Goal: Task Accomplishment & Management: Use online tool/utility

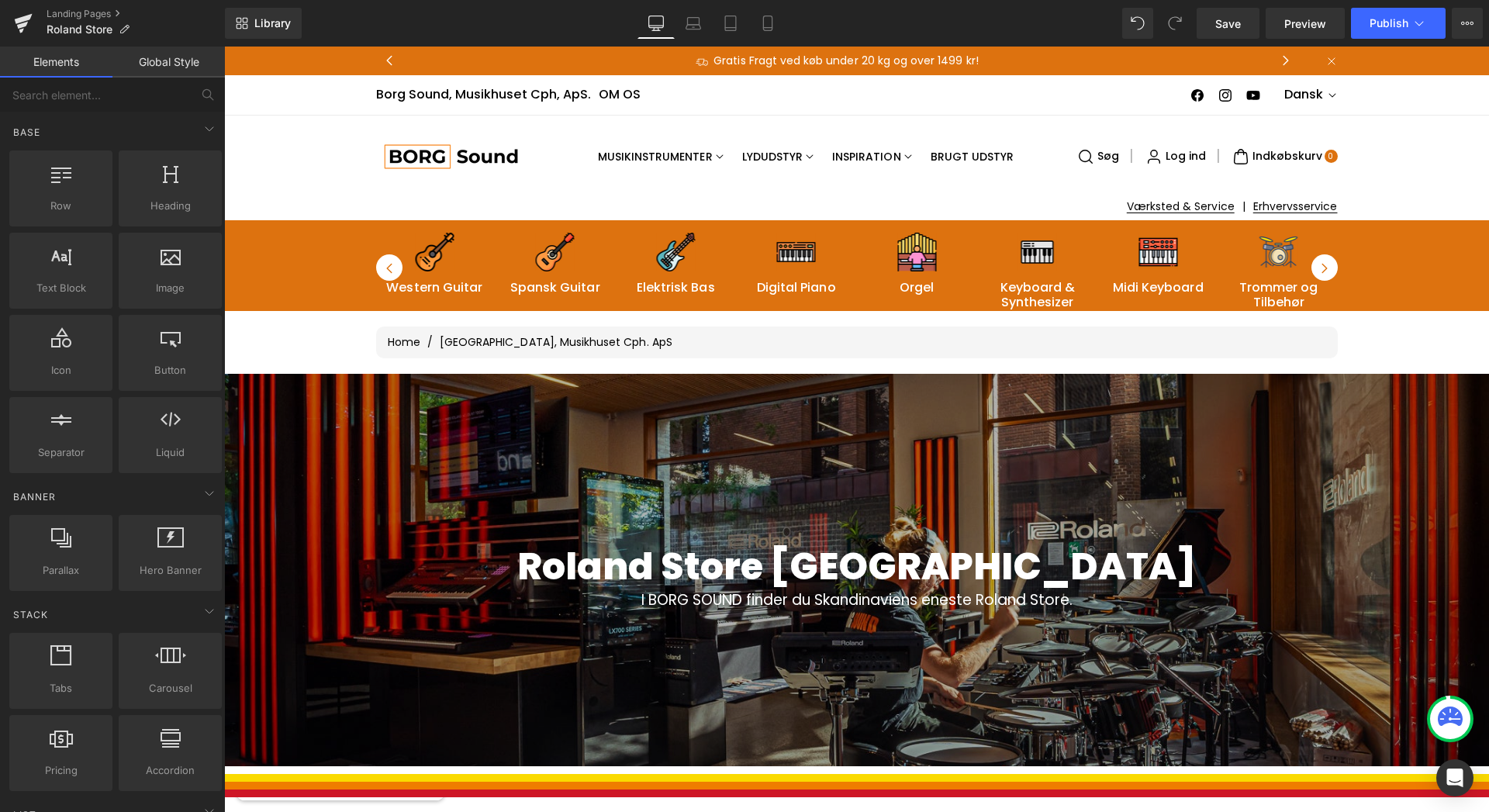
scroll to position [214, 0]
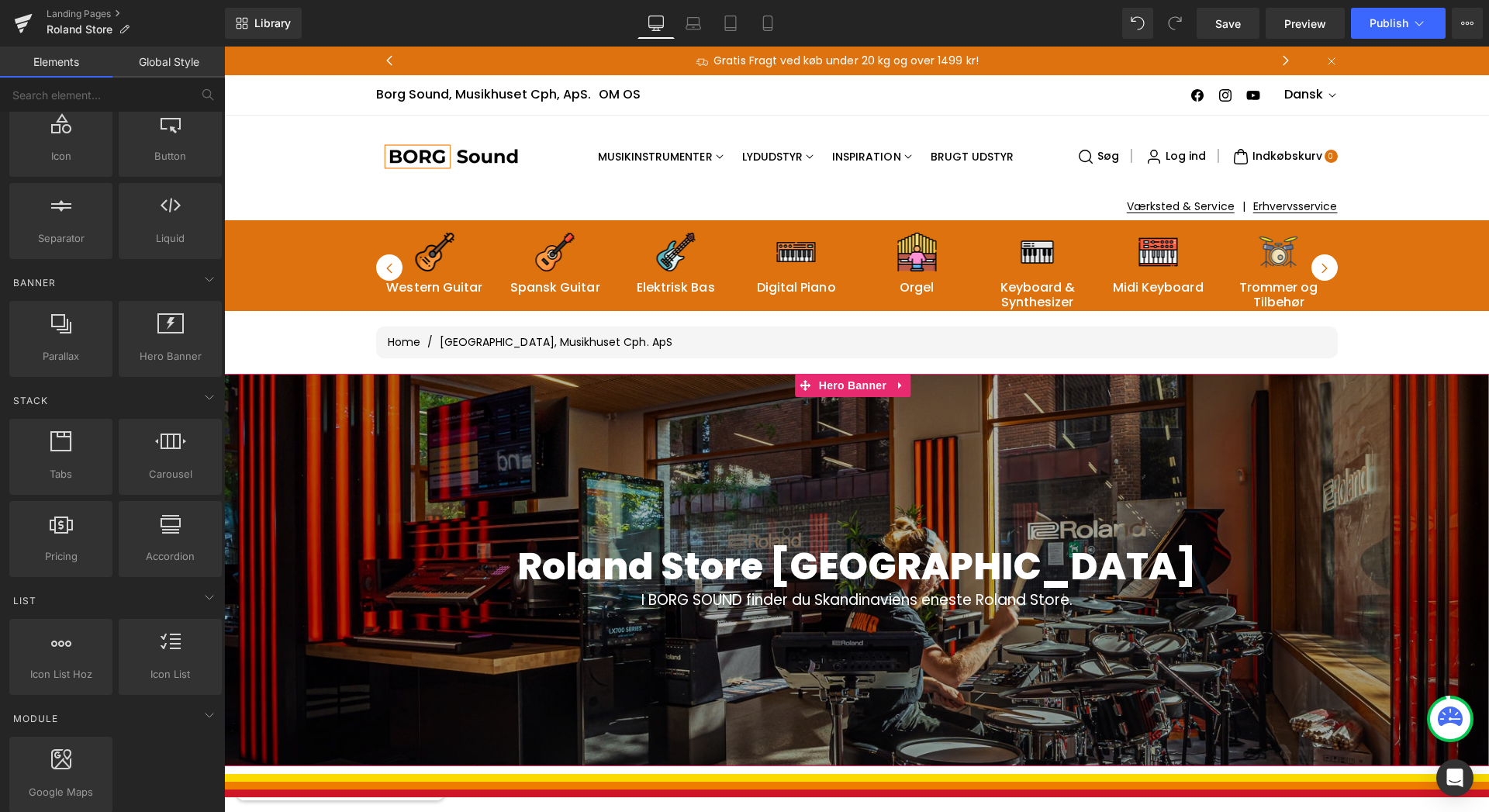
click at [759, 490] on div at bounding box center [856, 569] width 1265 height 392
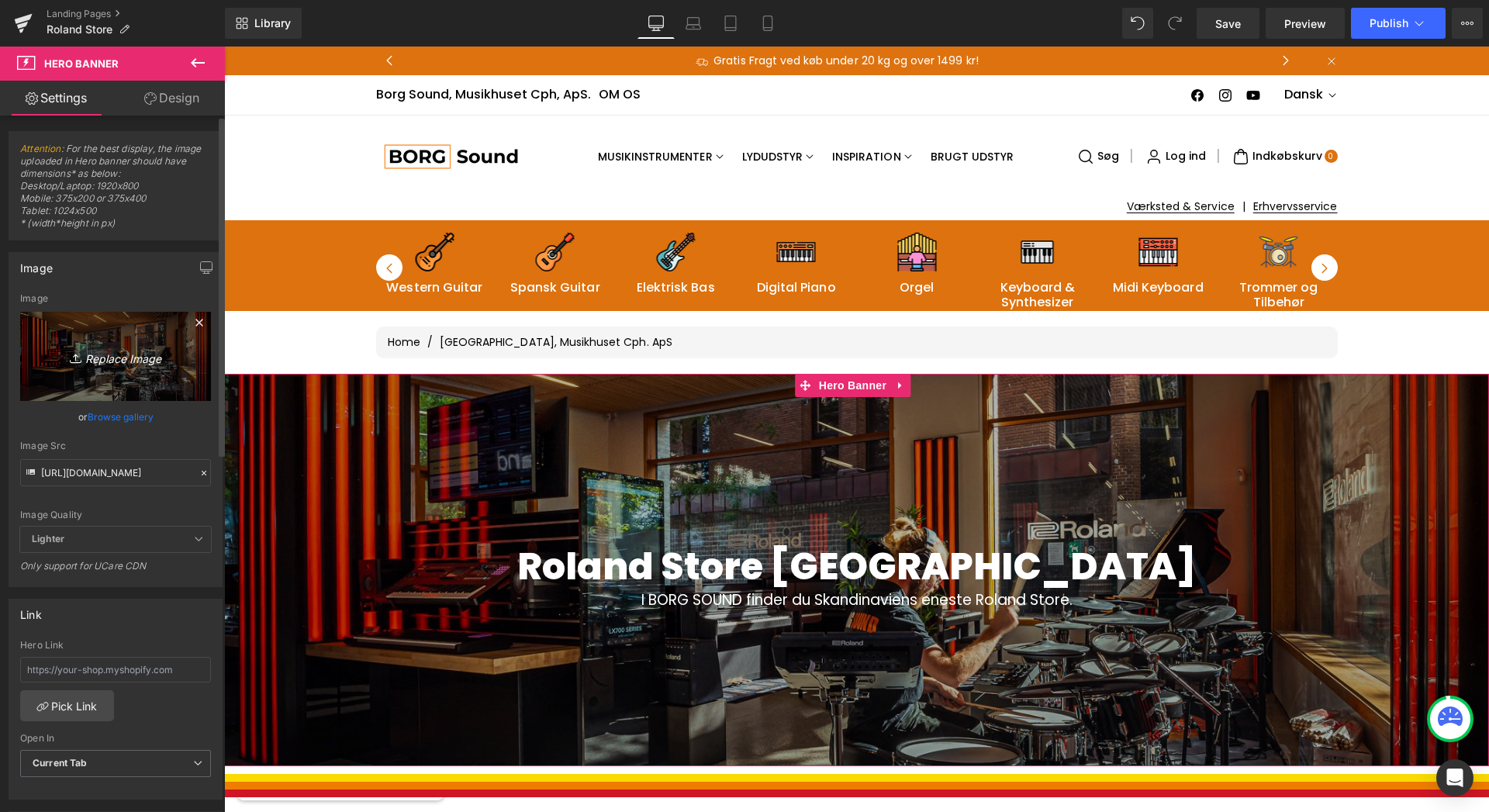
click at [138, 352] on icon "Replace Image" at bounding box center [115, 356] width 124 height 19
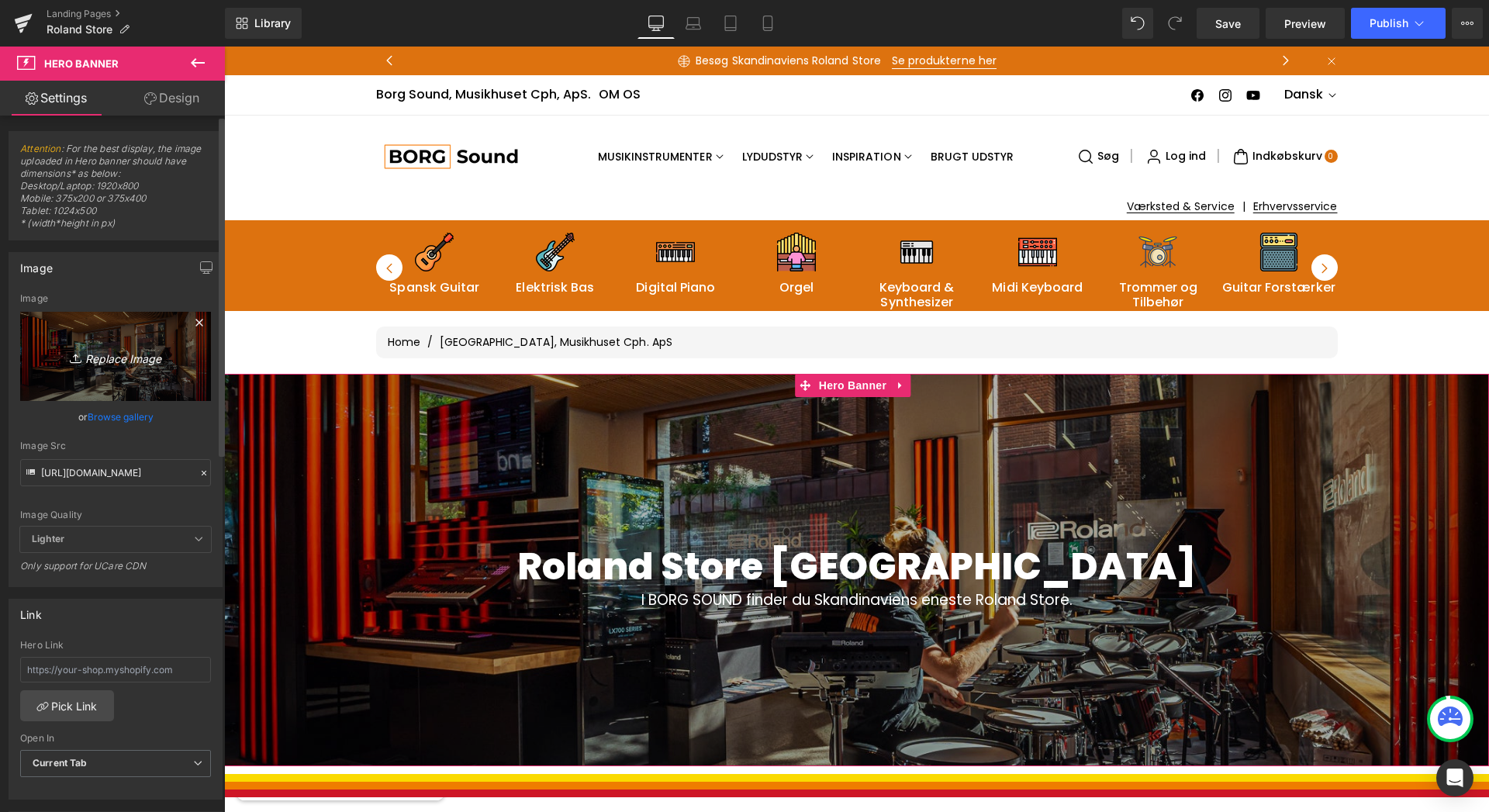
type input "C:\fakepath\Roland_Store.JPG"
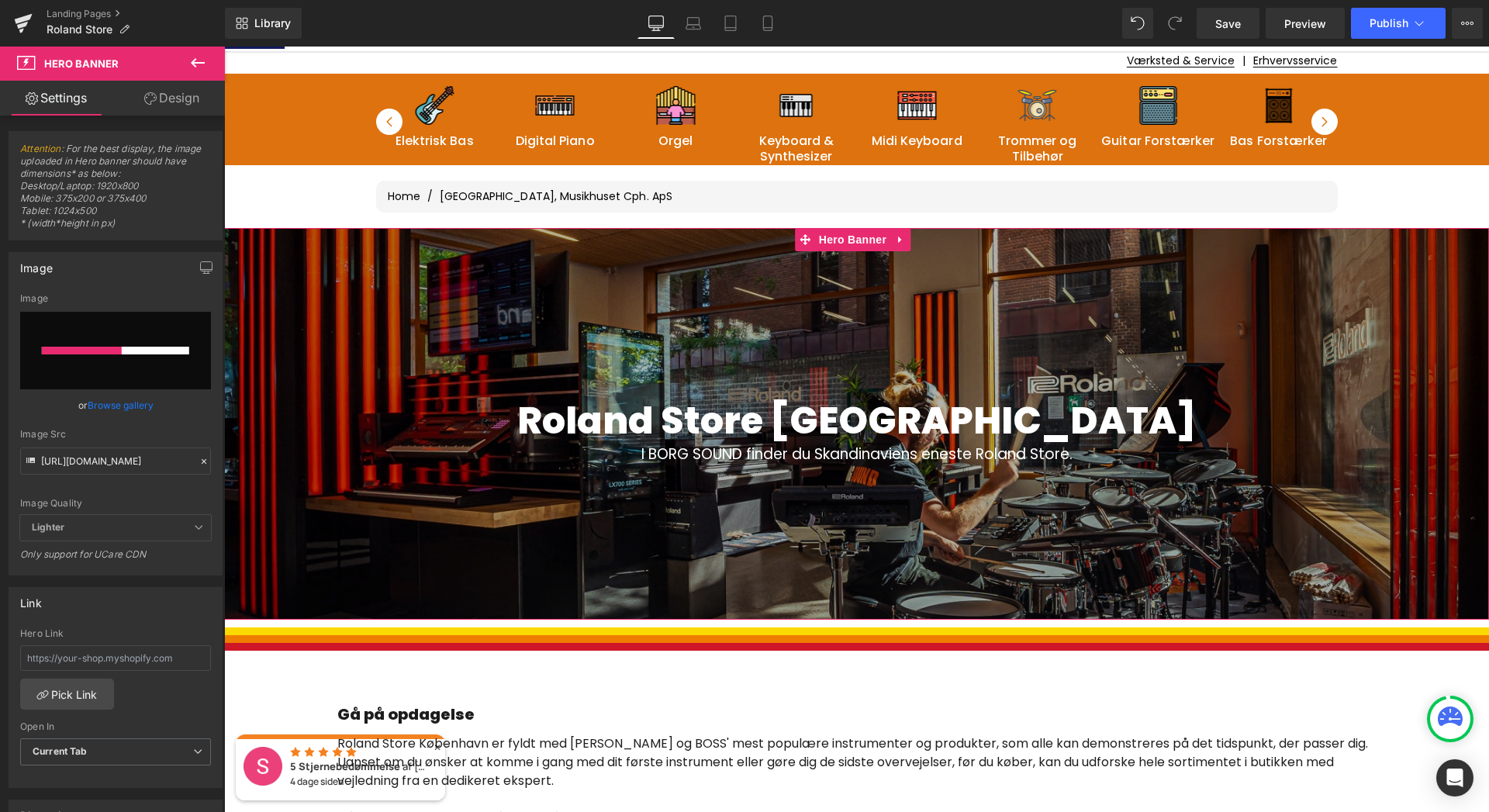
scroll to position [133, 0]
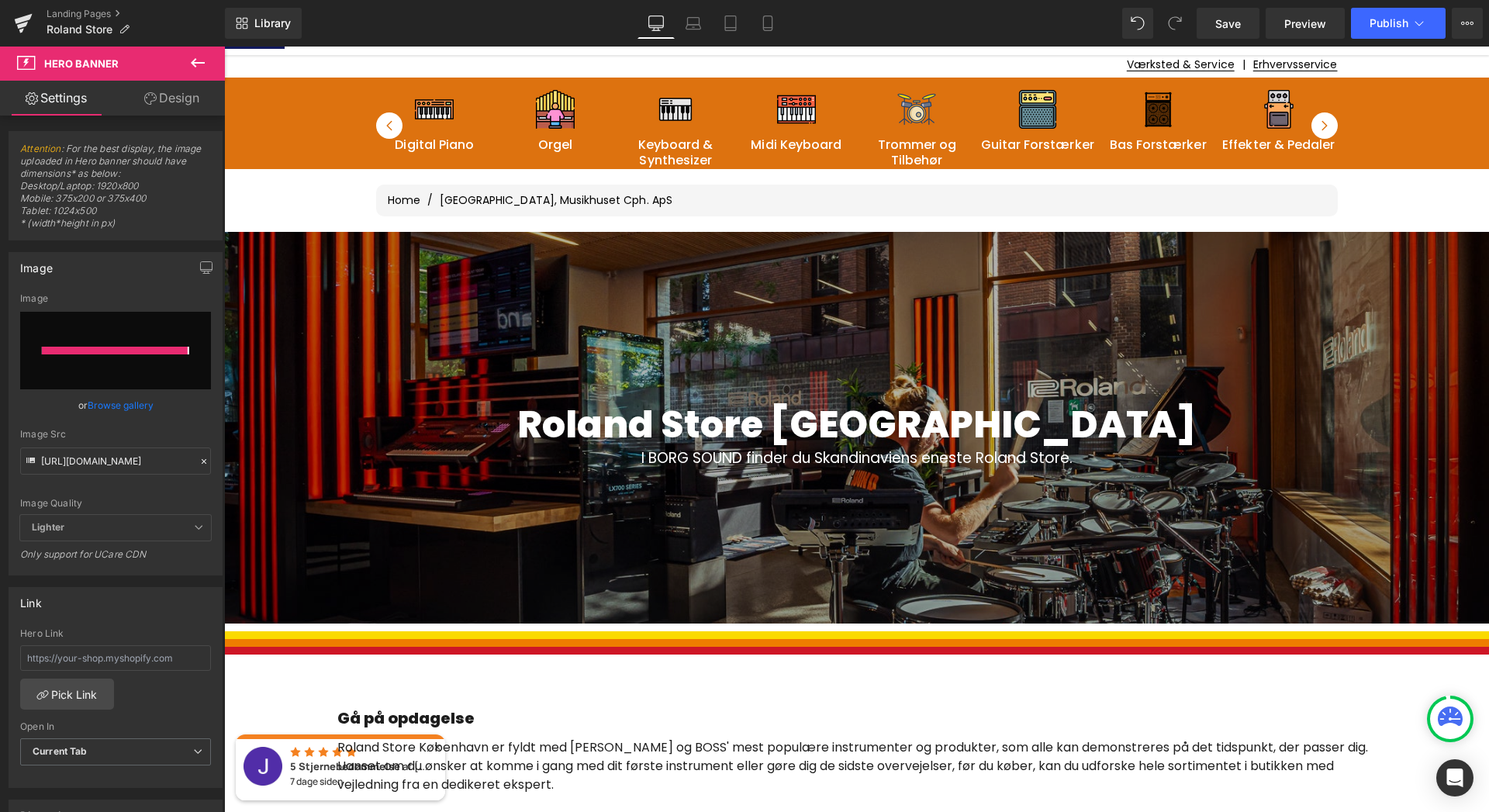
type input "[URL][DOMAIN_NAME]"
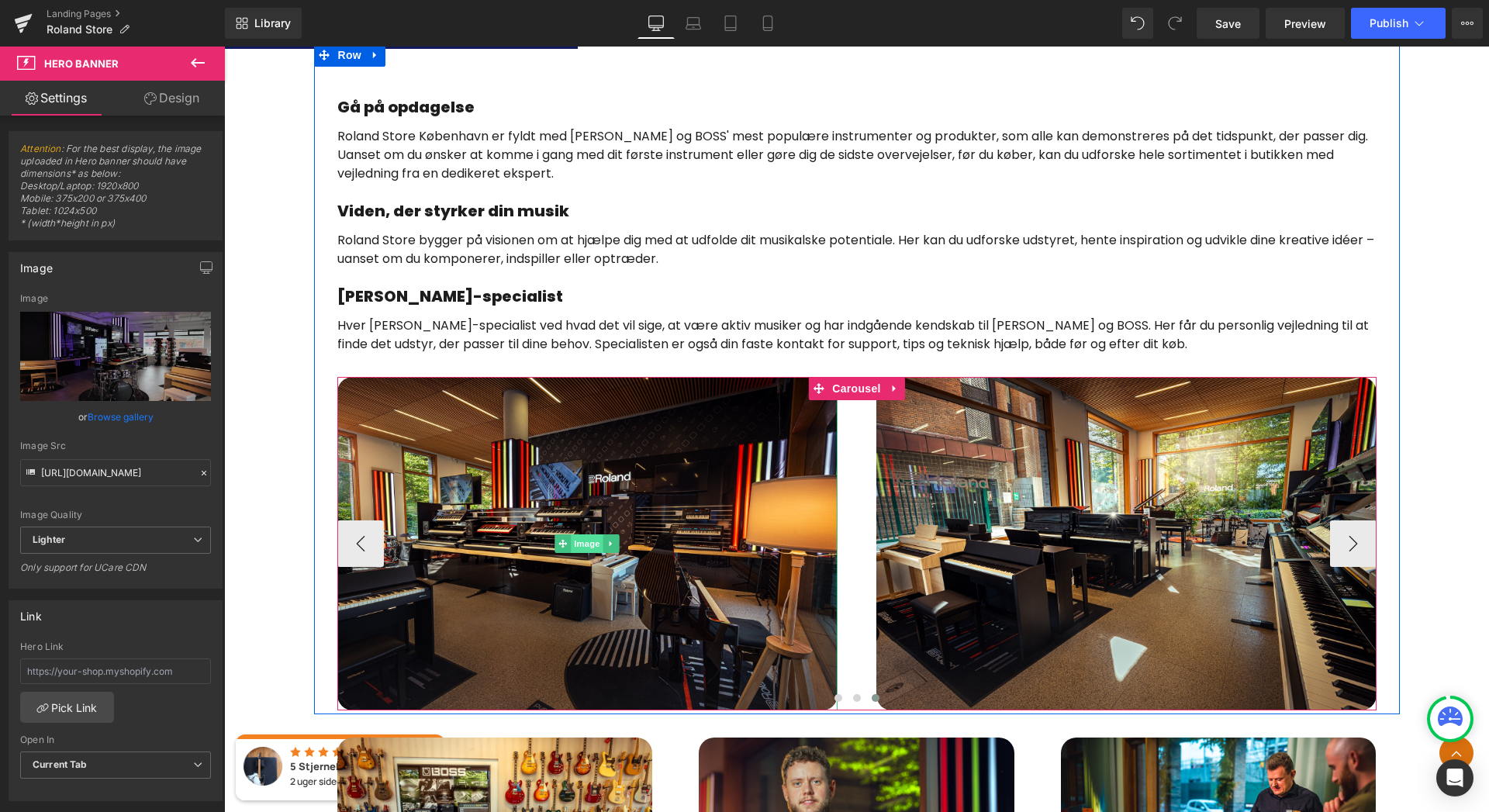
scroll to position [800, 0]
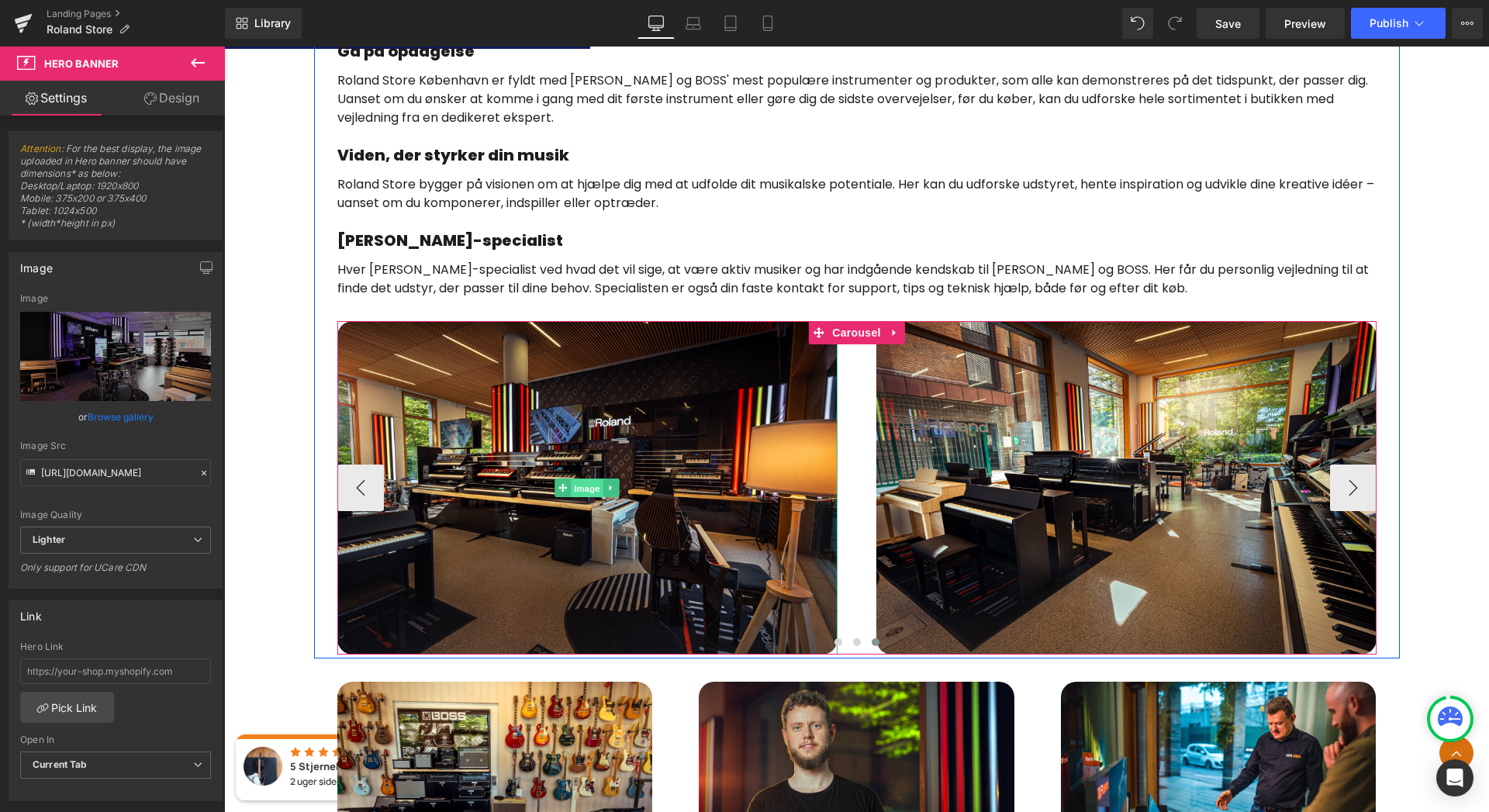
click at [581, 489] on span "Image" at bounding box center [586, 488] width 33 height 18
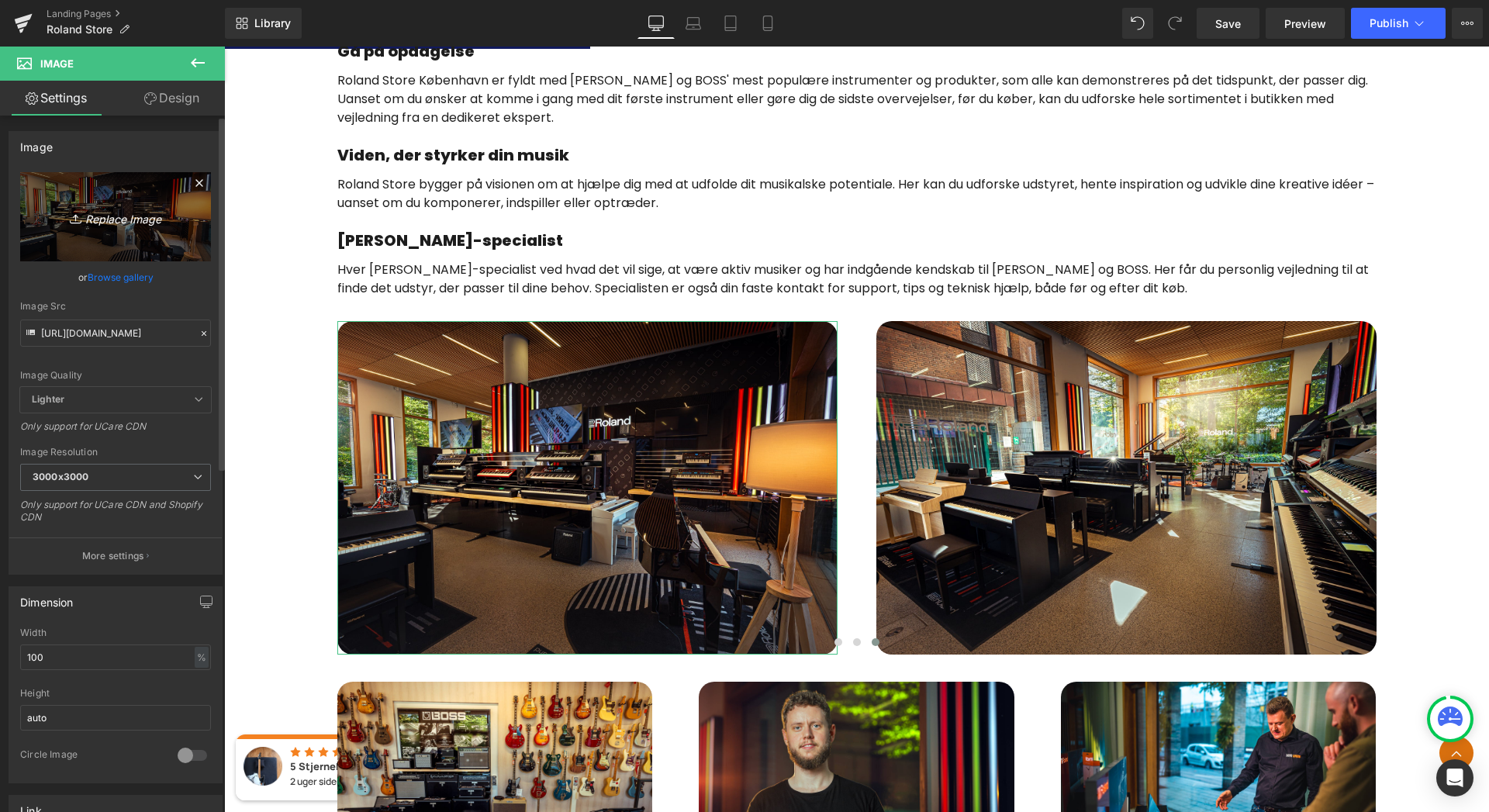
click at [122, 221] on icon "Replace Image" at bounding box center [115, 217] width 124 height 19
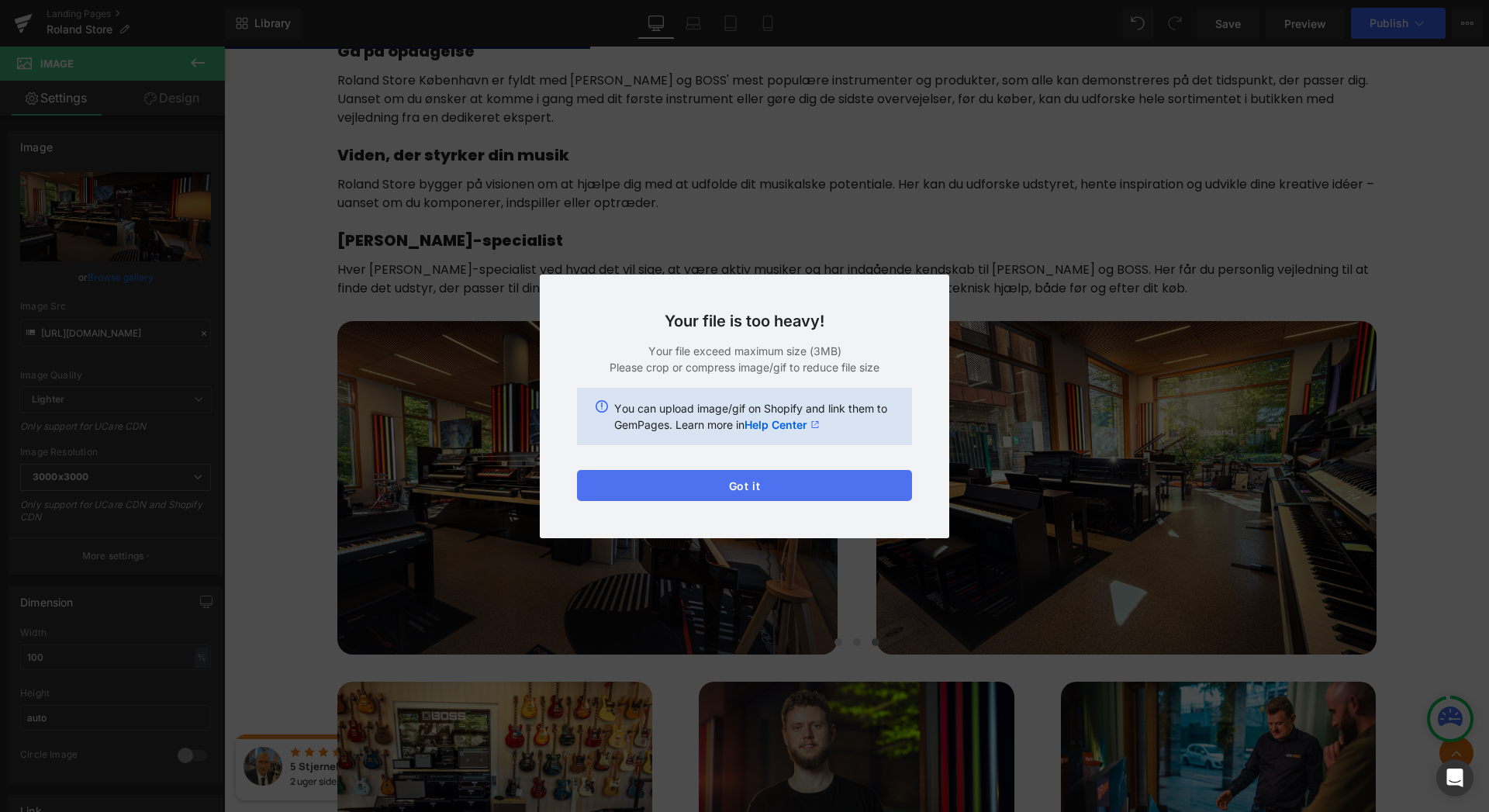
click at [752, 486] on button "Got it" at bounding box center [744, 485] width 335 height 31
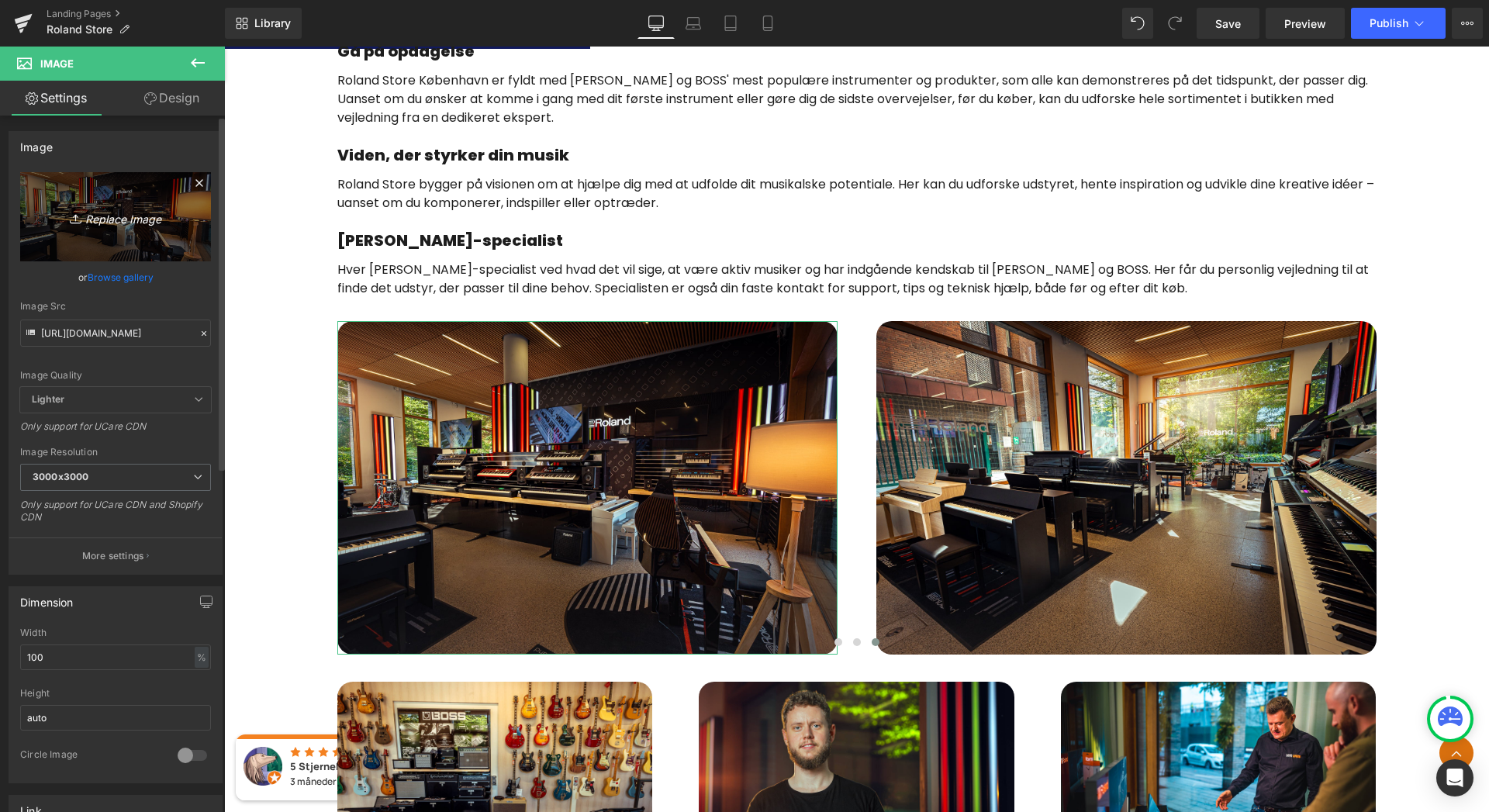
click at [127, 218] on icon "Replace Image" at bounding box center [115, 217] width 124 height 19
type input "C:\fakepath\Roland_Keybaords_min.JPG"
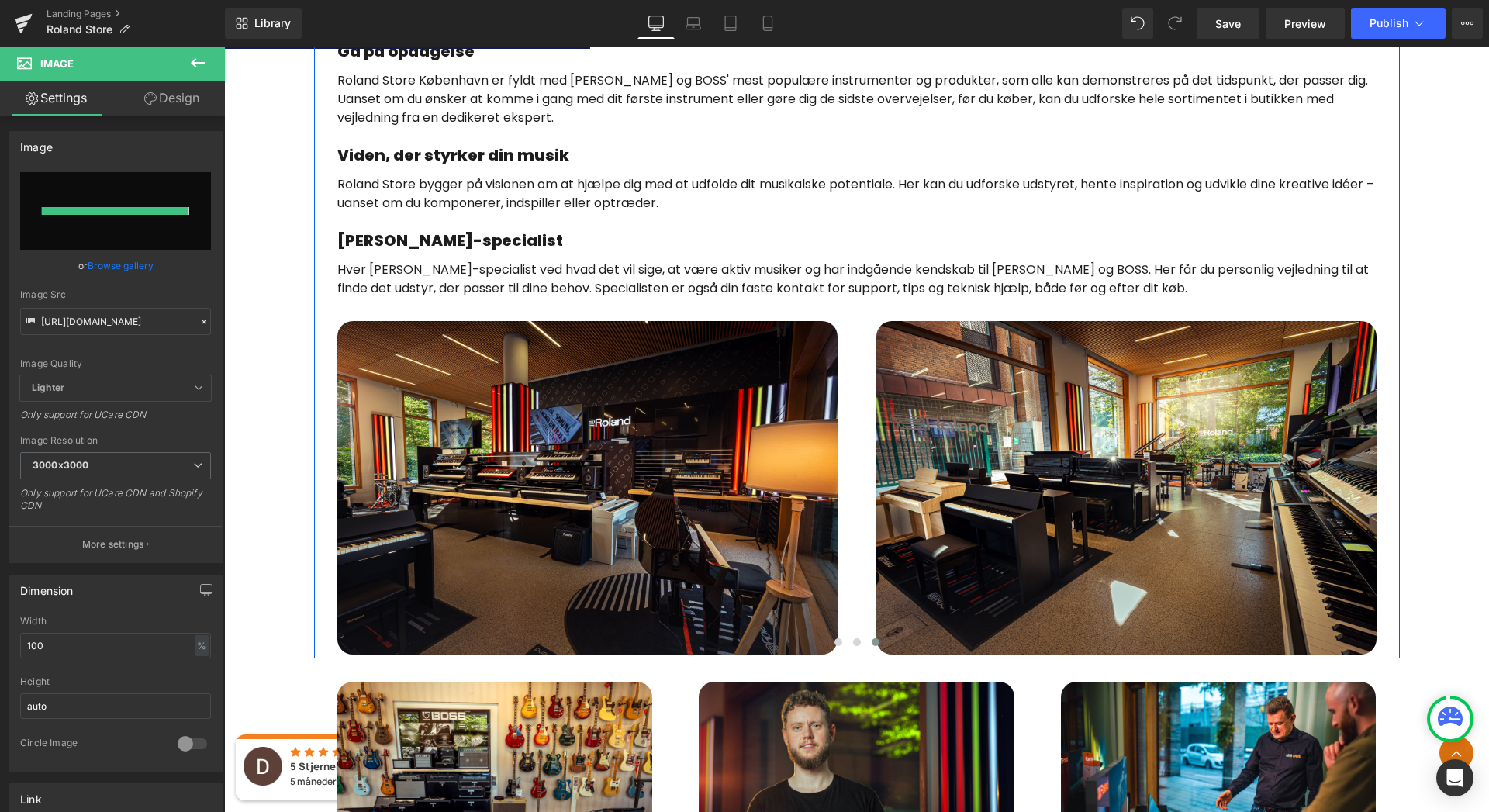
type input "[URL][DOMAIN_NAME]"
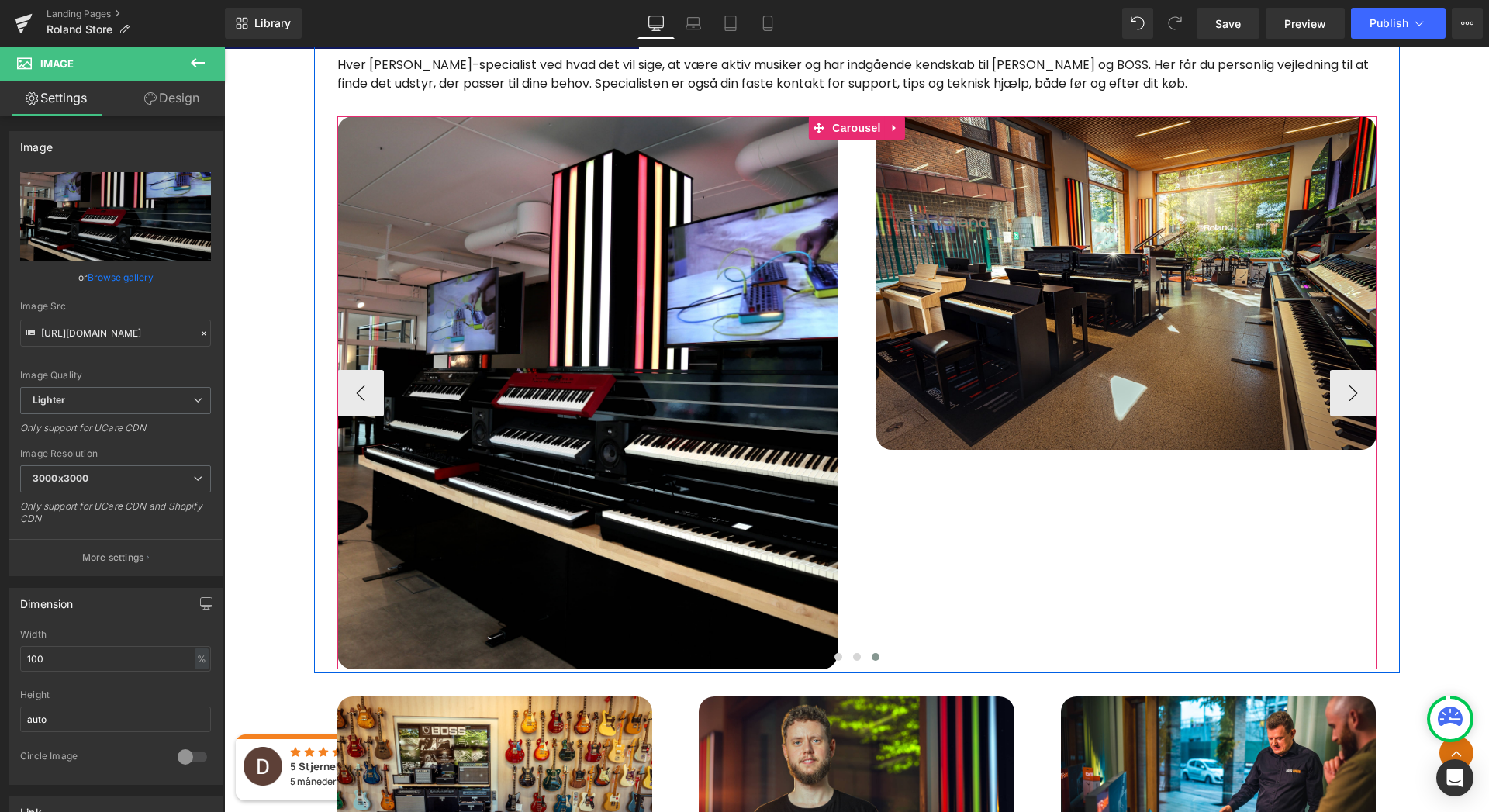
scroll to position [976, 0]
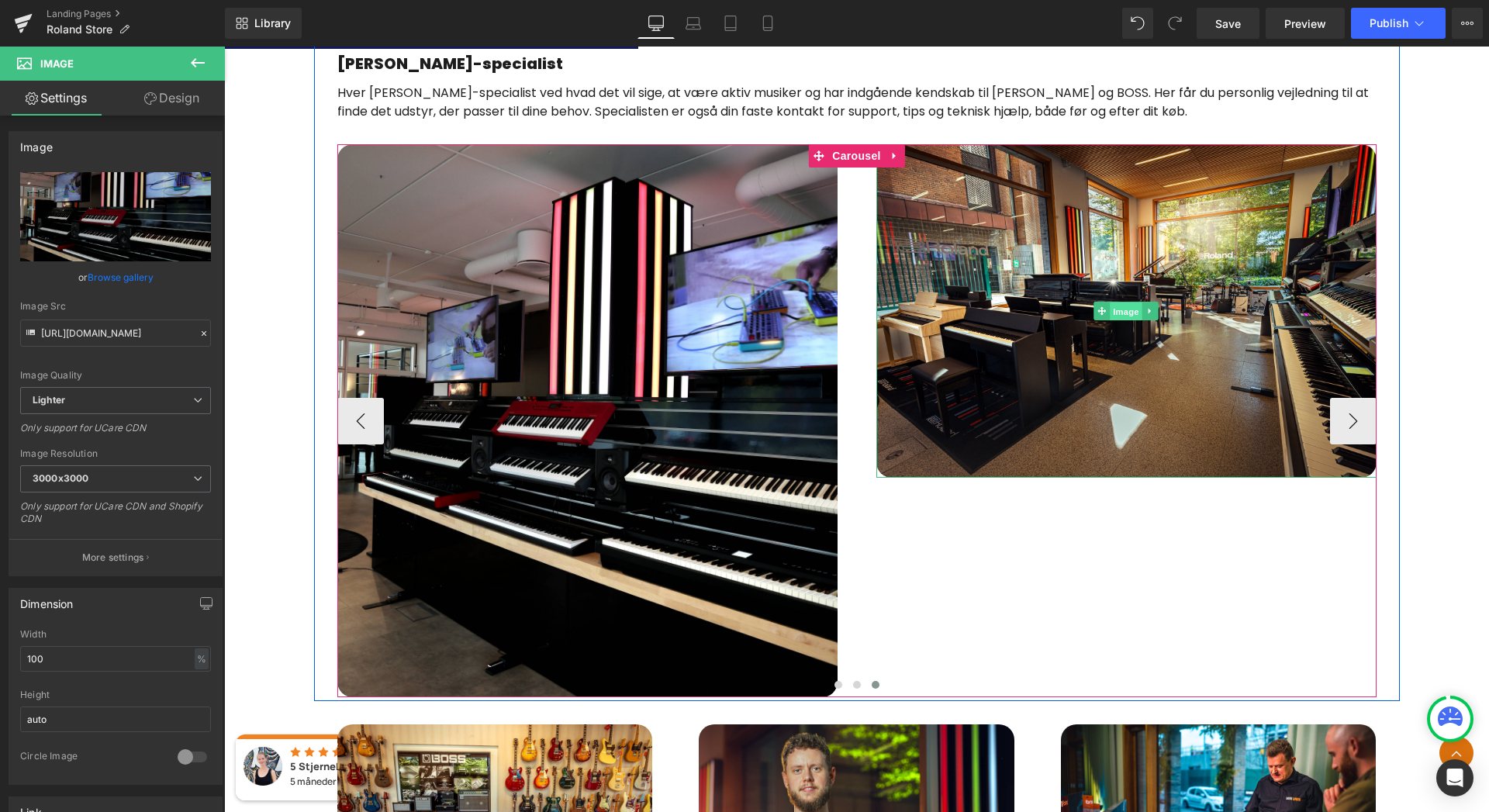
click at [1118, 313] on span "Image" at bounding box center [1126, 311] width 33 height 18
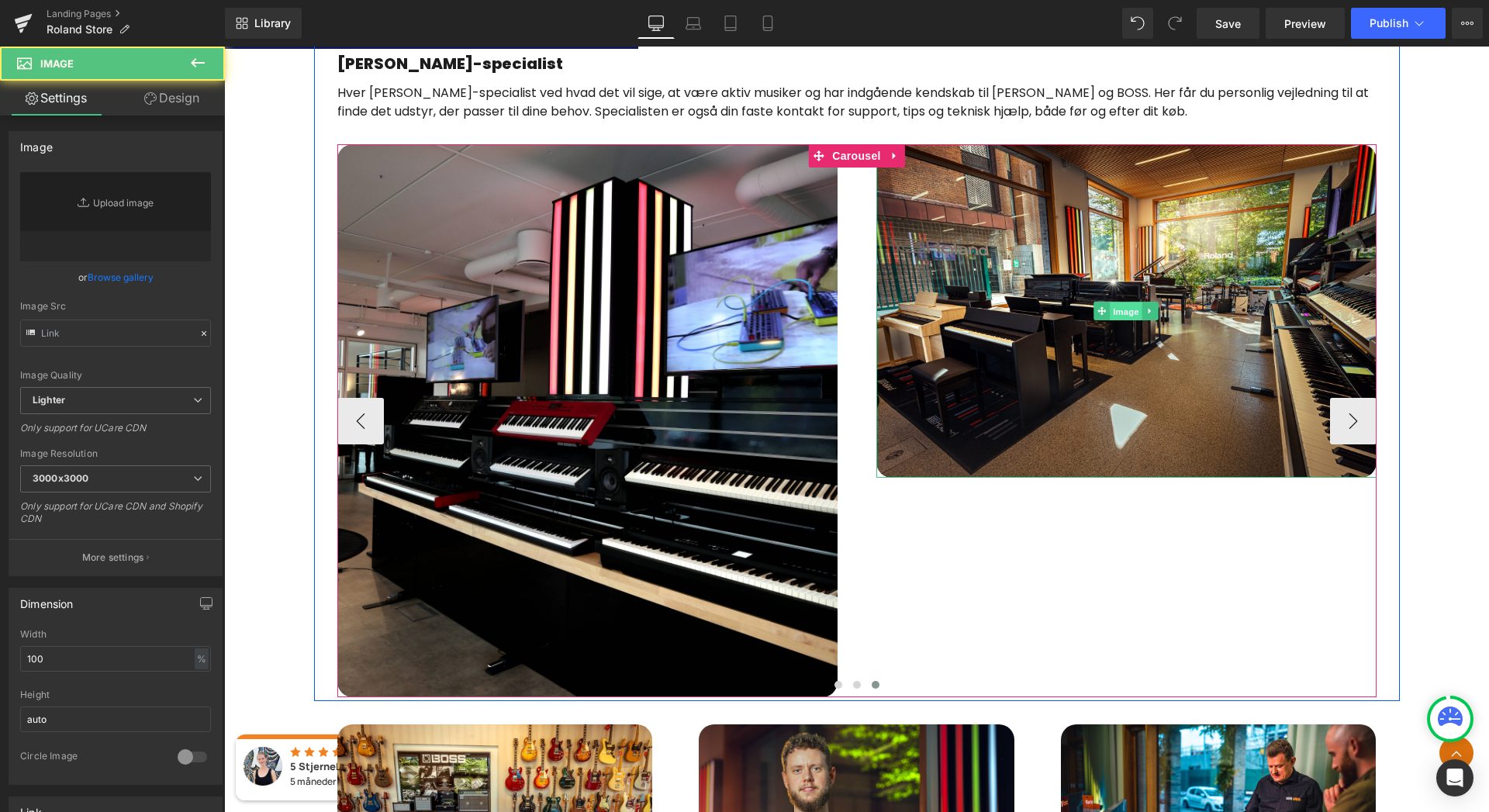
type input "[URL][DOMAIN_NAME]"
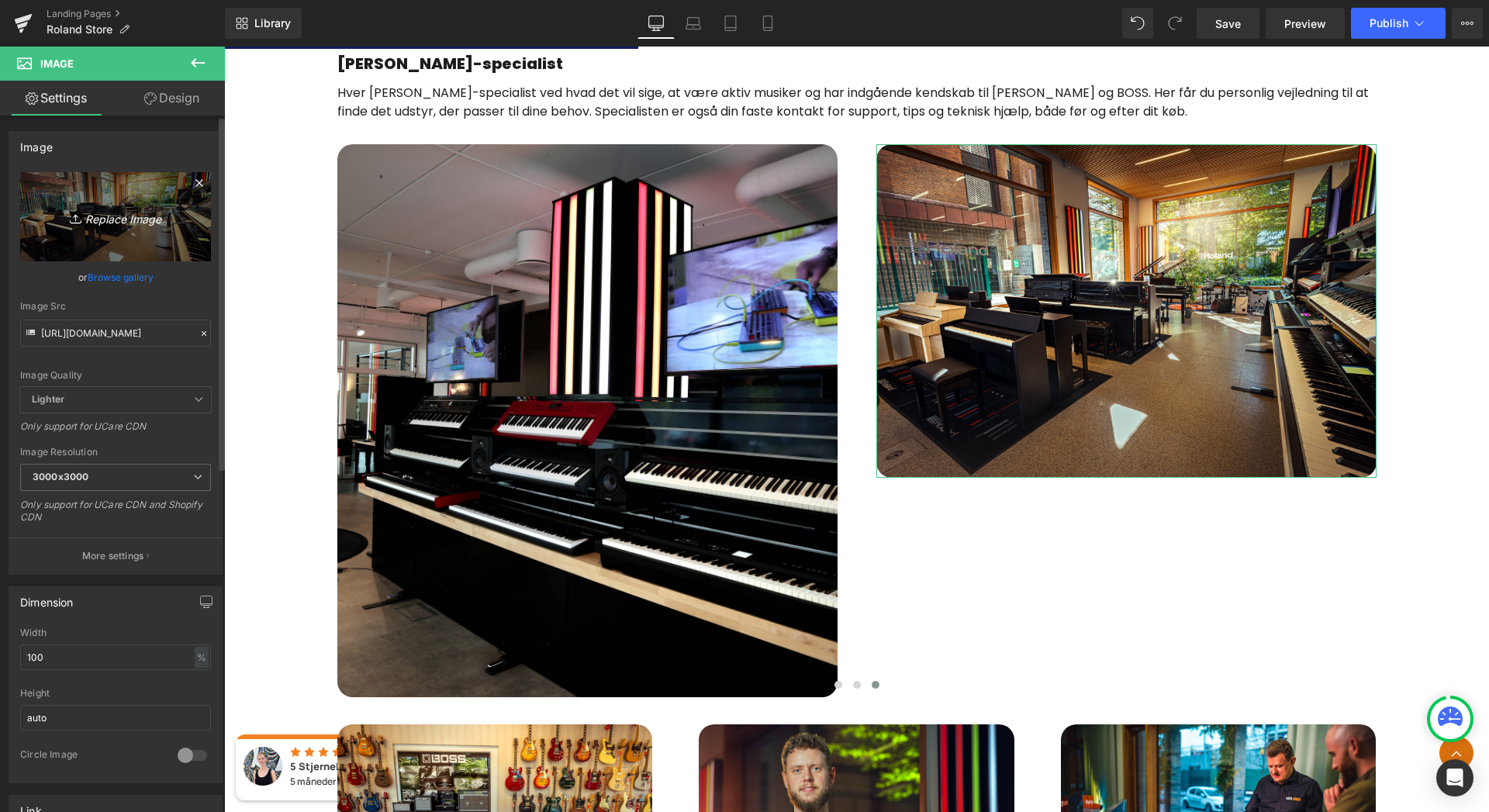
click at [122, 221] on icon "Replace Image" at bounding box center [115, 217] width 124 height 19
type input "C:\fakepath\IMG_0944_min.JPG"
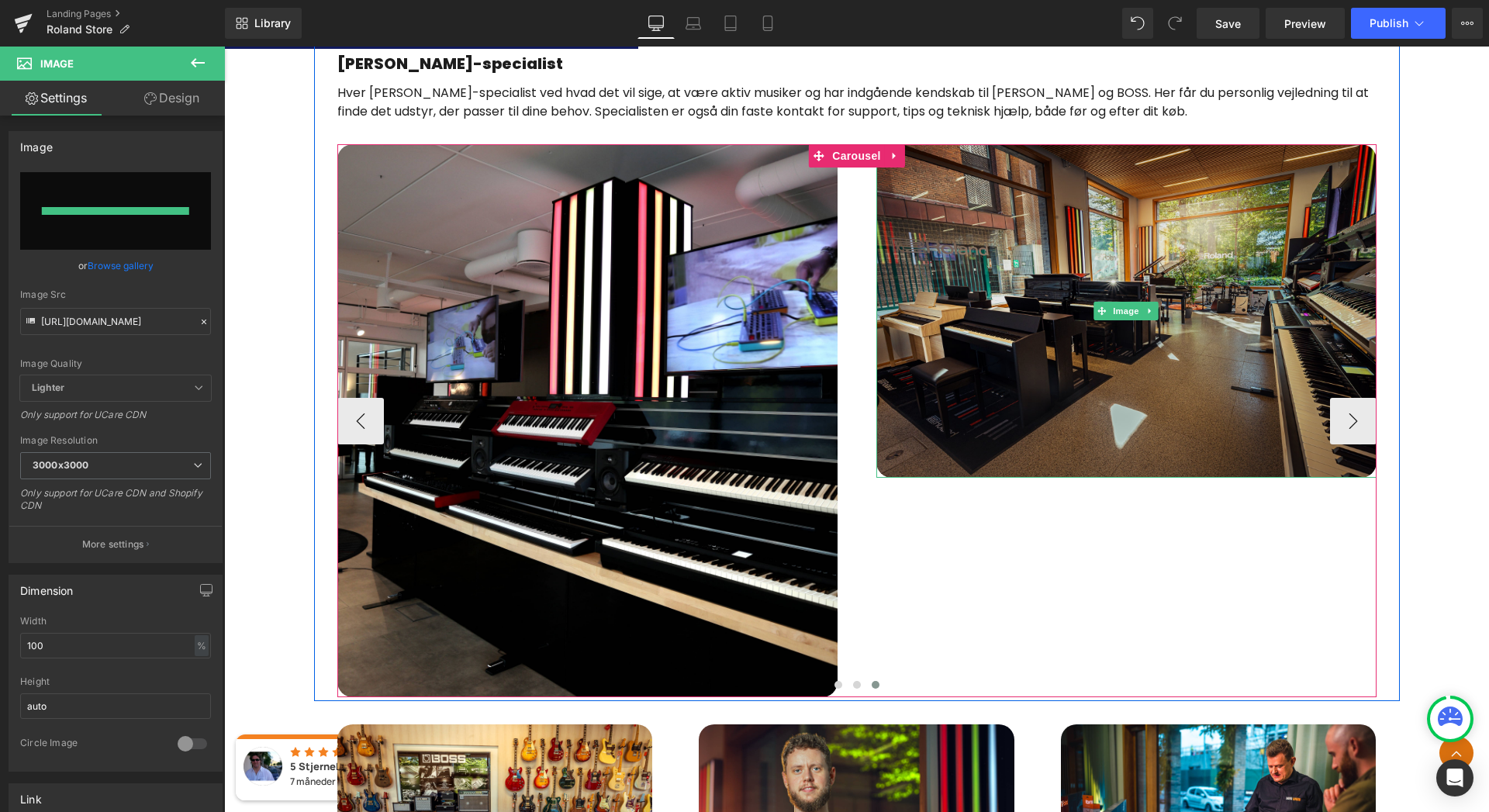
type input "[URL][DOMAIN_NAME]"
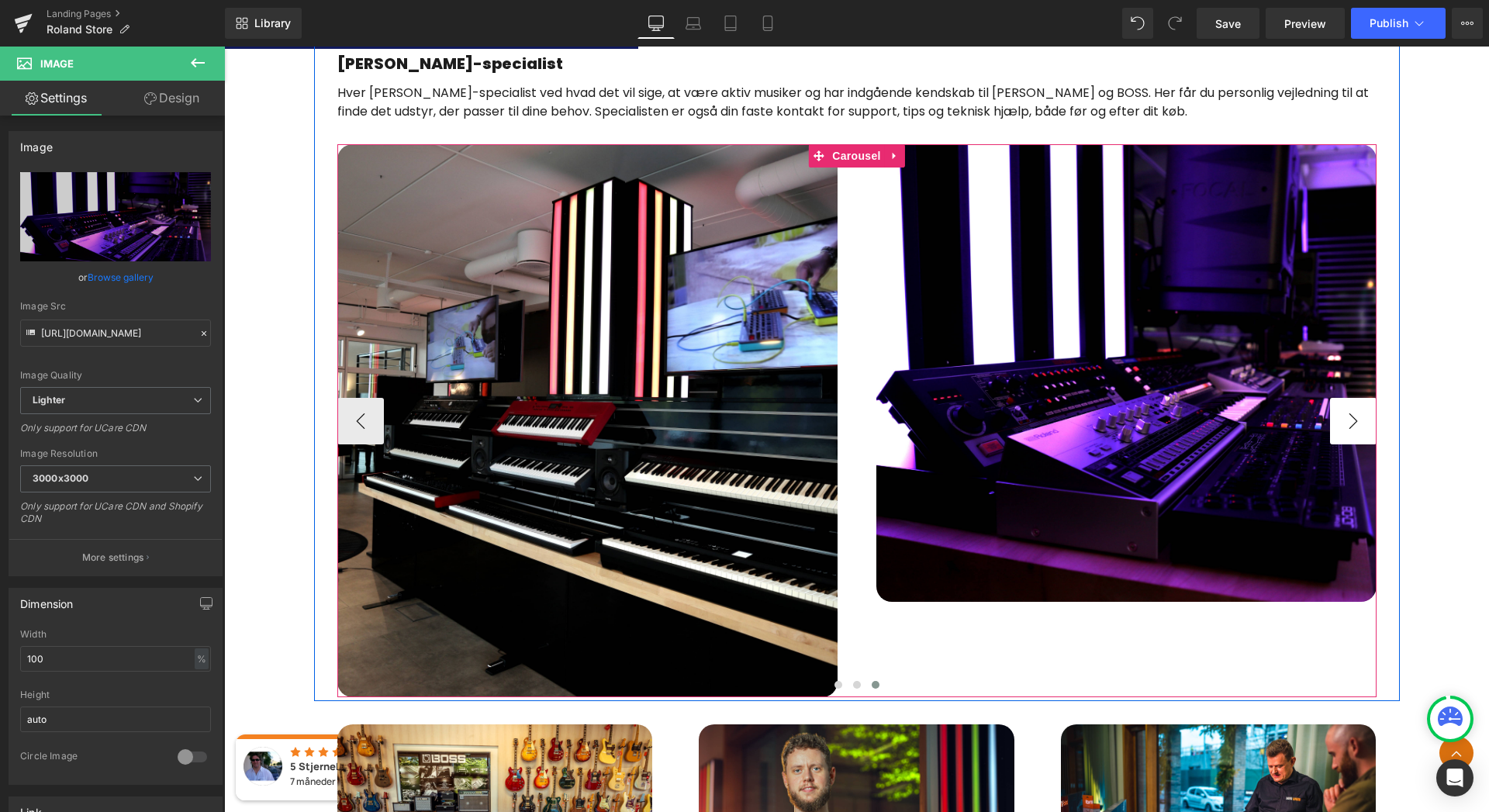
click at [1350, 420] on button "›" at bounding box center [1353, 421] width 47 height 47
click at [837, 688] on button at bounding box center [838, 685] width 18 height 16
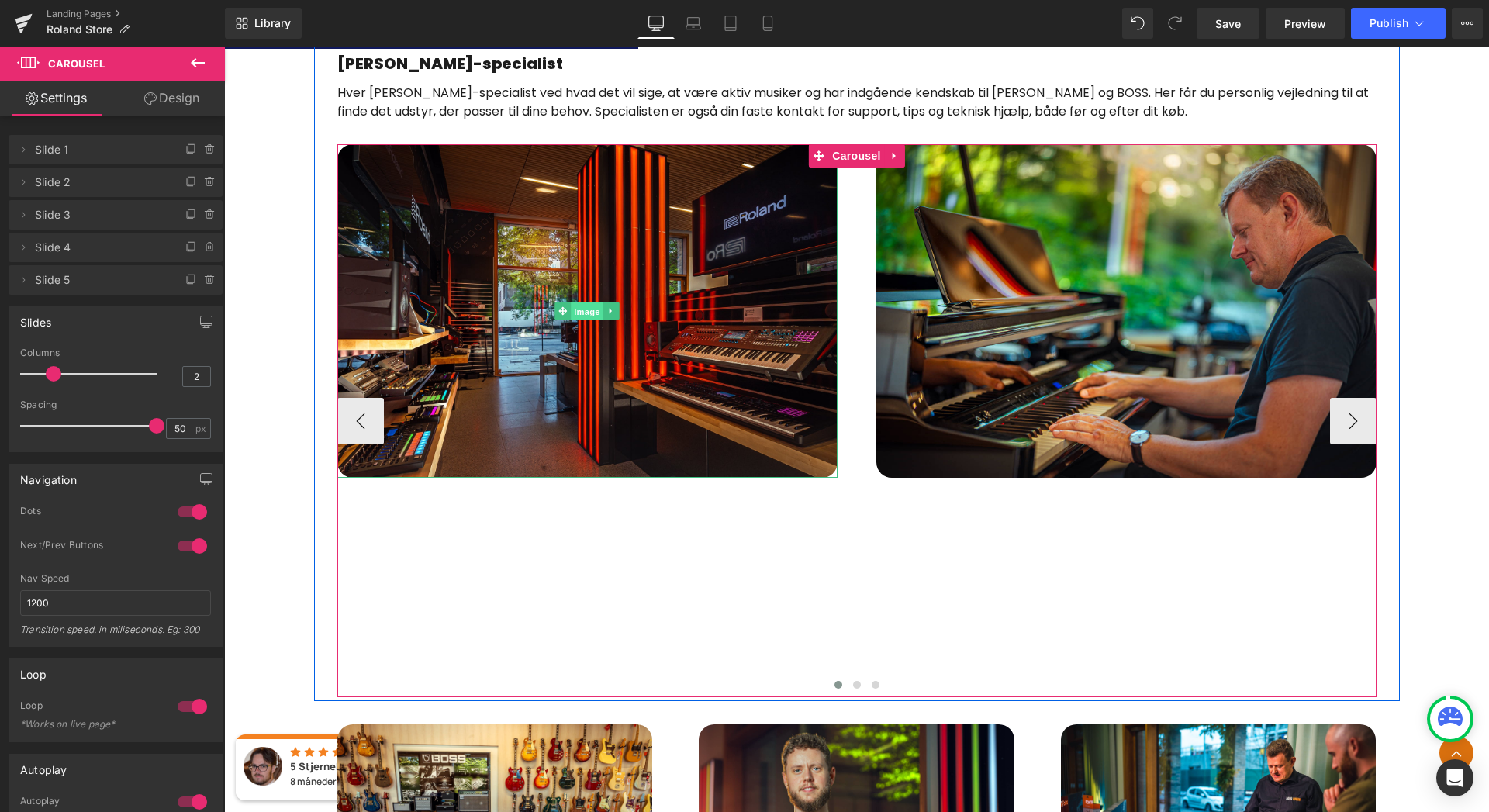
click at [580, 312] on span "Image" at bounding box center [586, 311] width 33 height 18
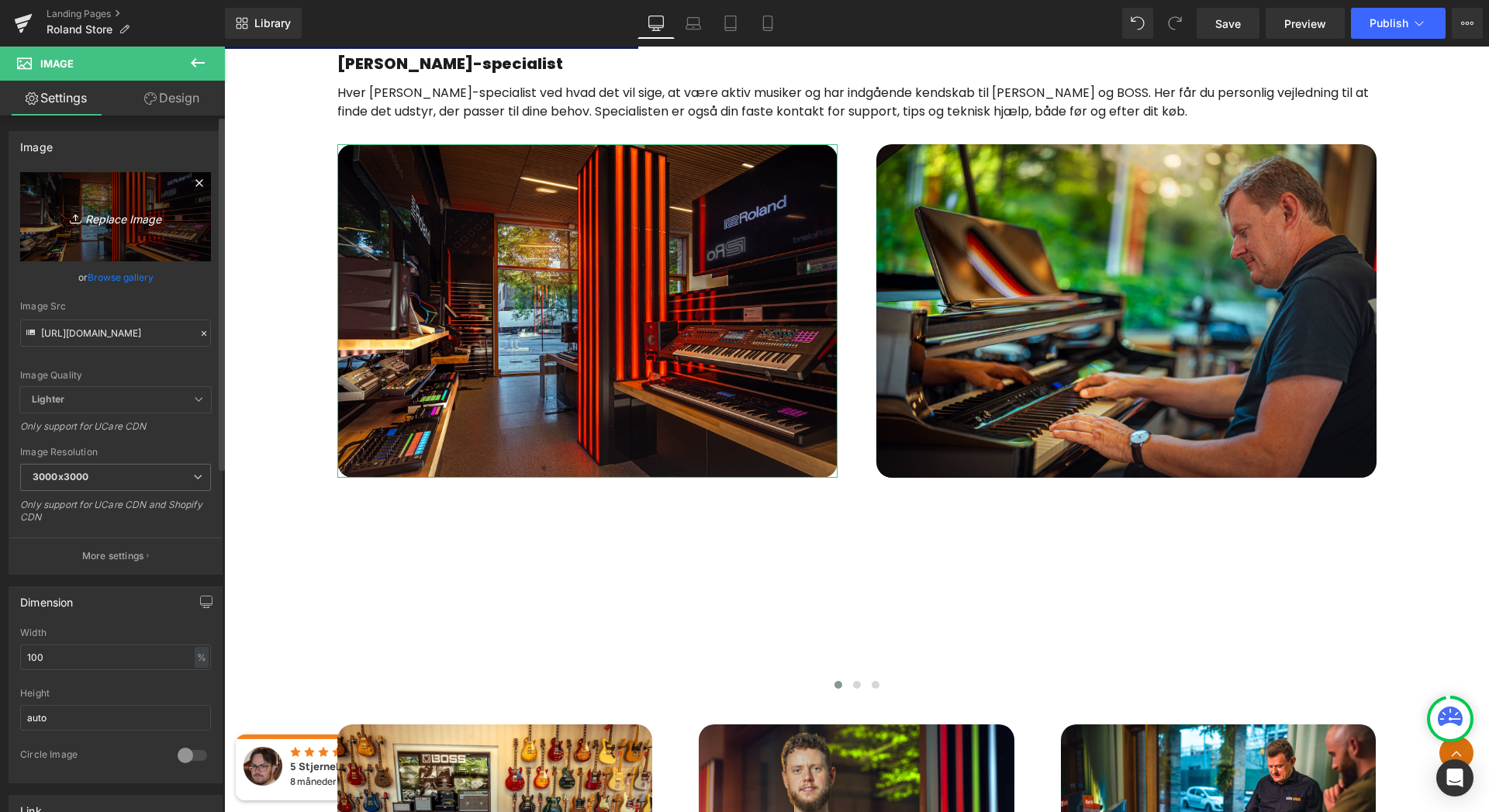
click at [98, 221] on icon "Replace Image" at bounding box center [115, 217] width 124 height 19
type input "C:\fakepath\IMG_0908_min.JPG"
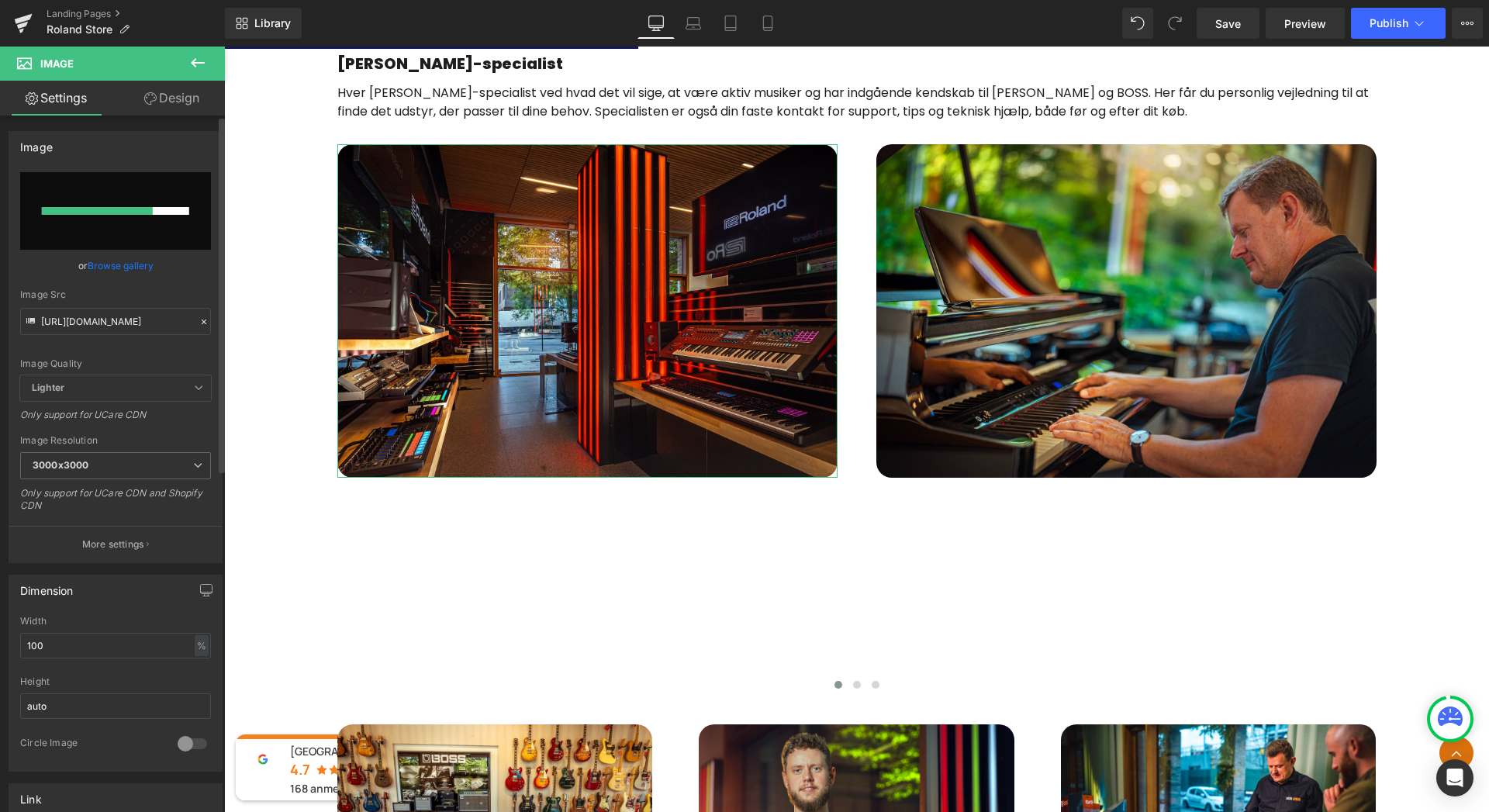
scroll to position [668, 0]
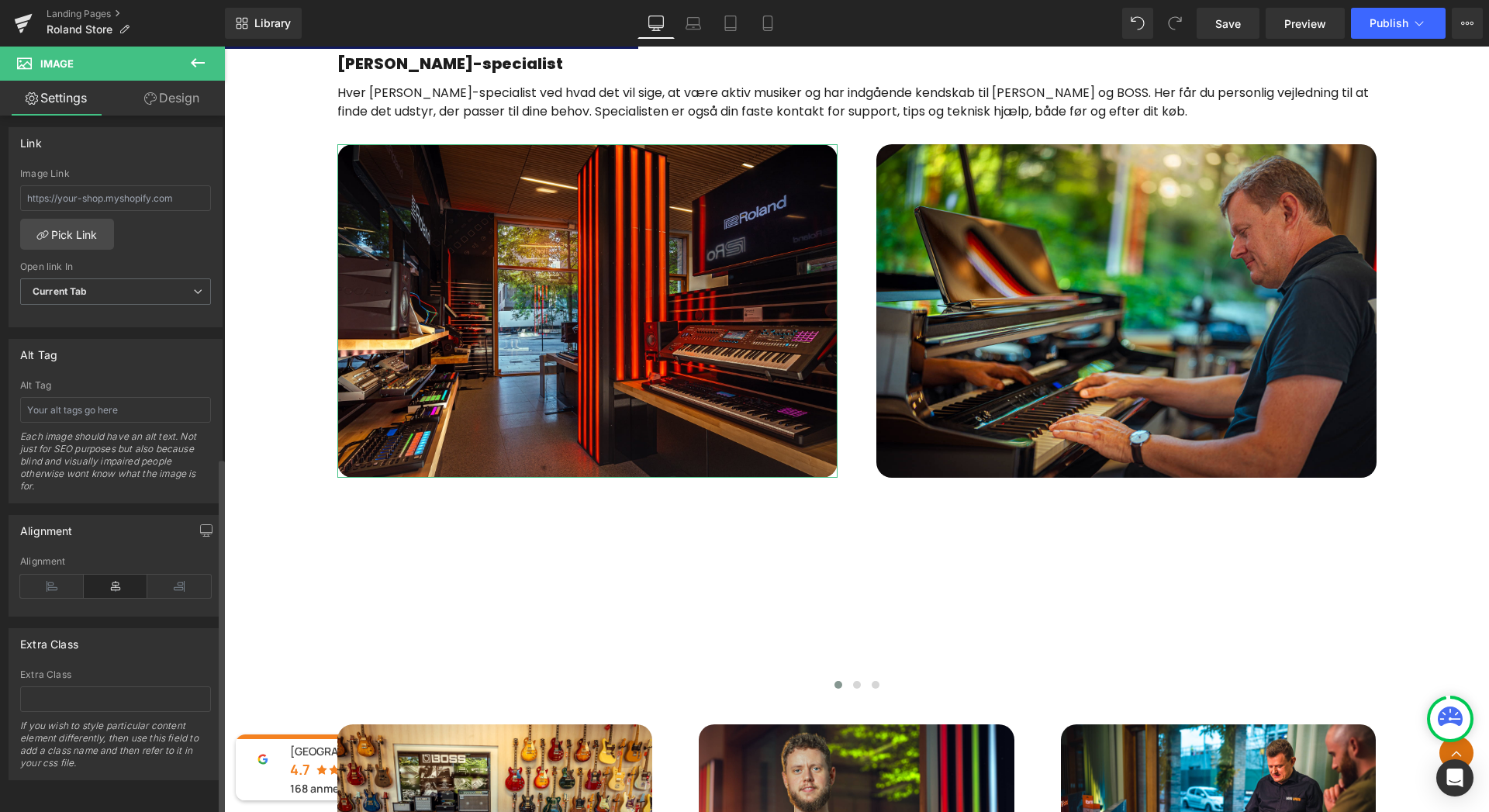
type input "[URL][DOMAIN_NAME]"
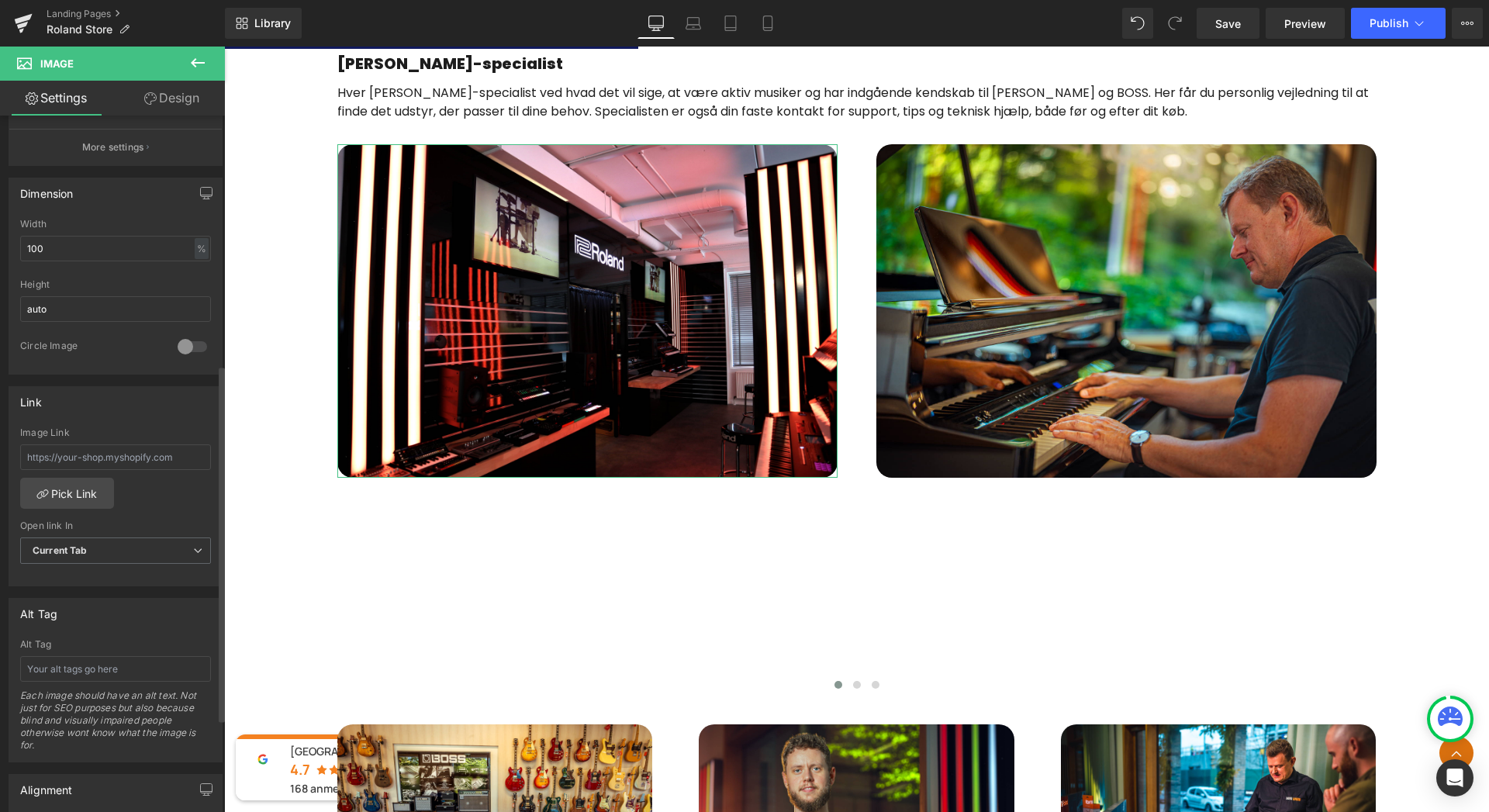
scroll to position [353, 0]
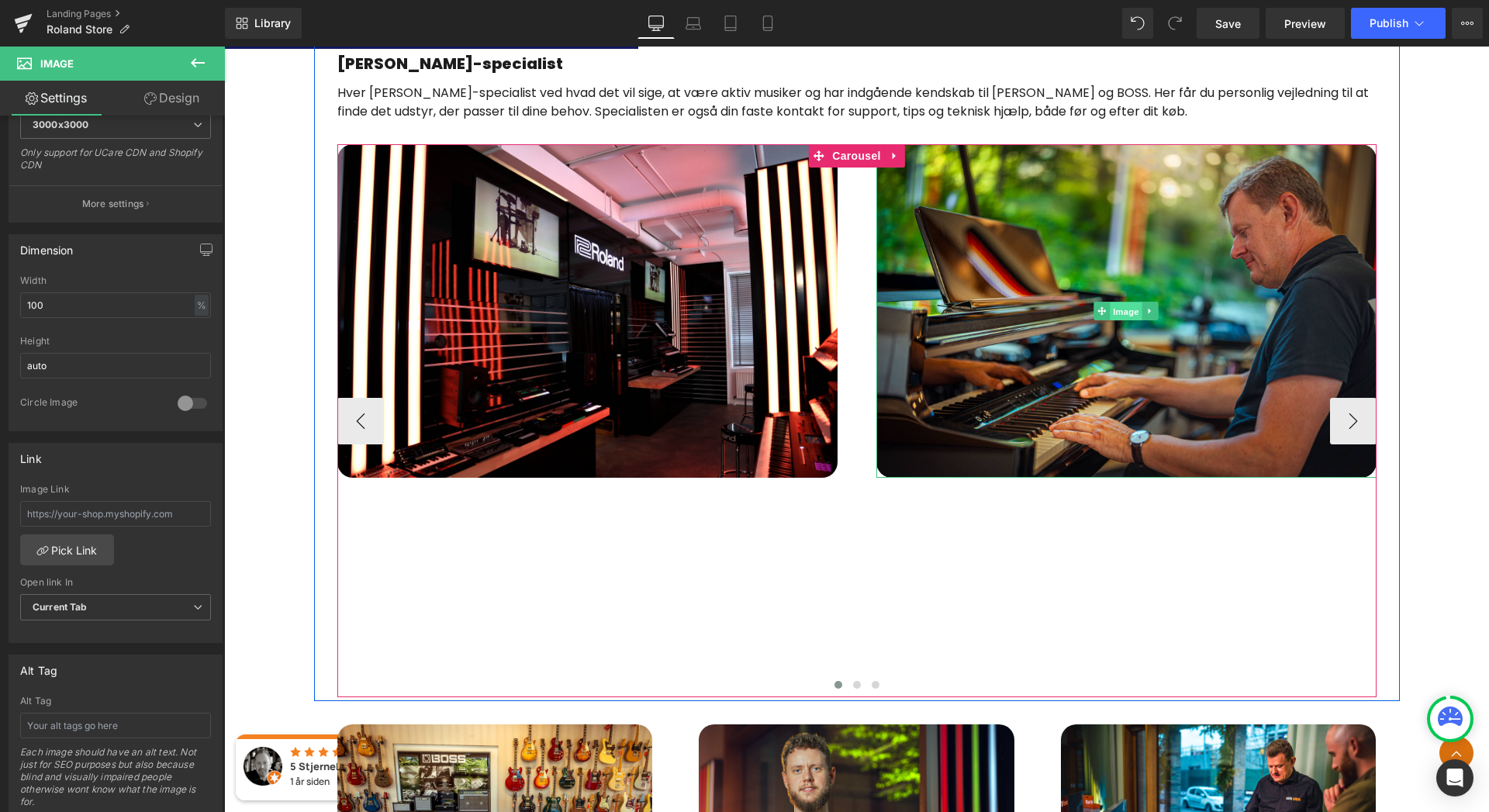
click at [1124, 311] on span "Image" at bounding box center [1126, 311] width 33 height 18
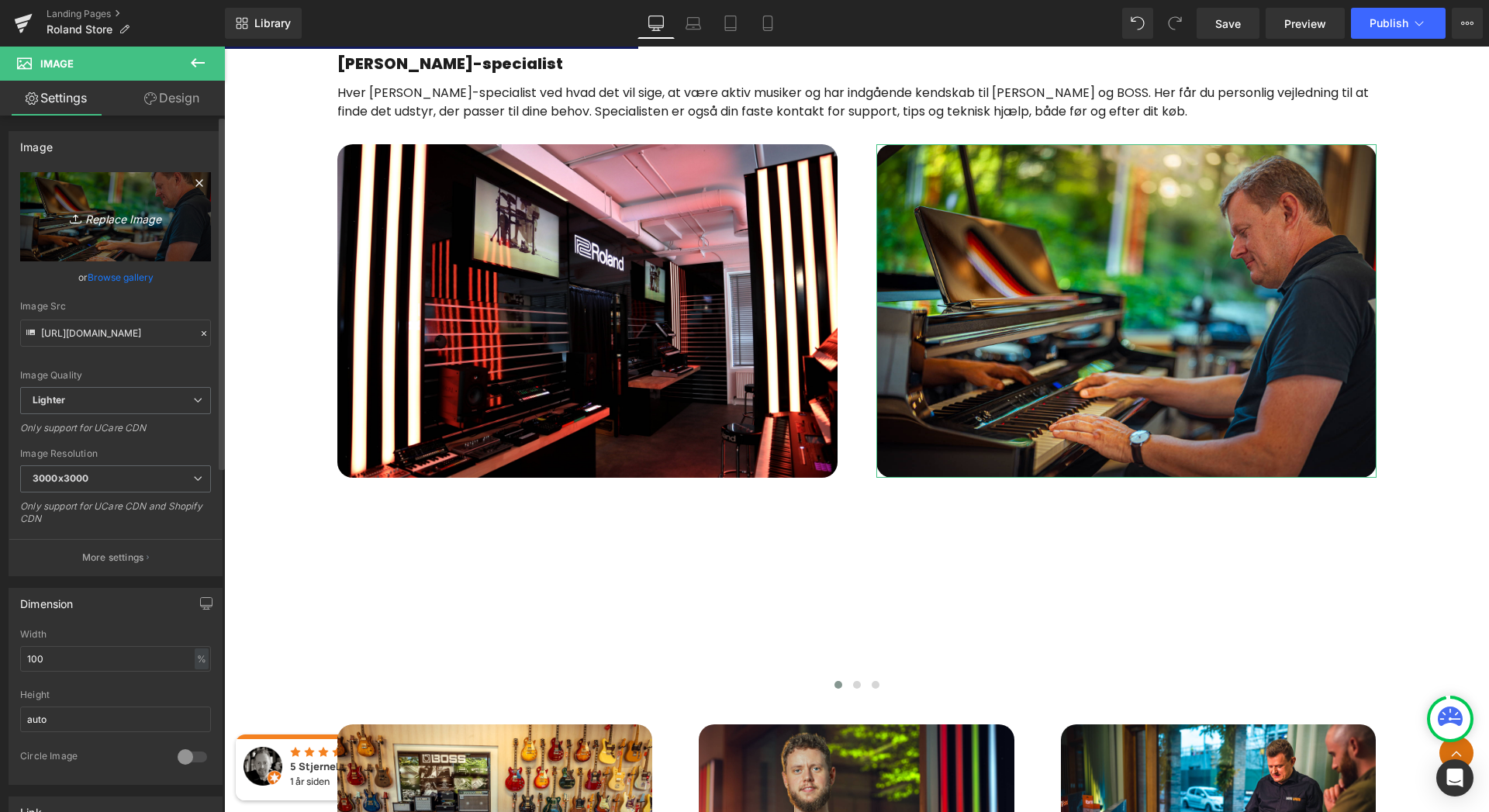
click at [120, 214] on icon "Replace Image" at bounding box center [115, 217] width 124 height 19
type input "C:\fakepath\IMG_0936_min.JPG"
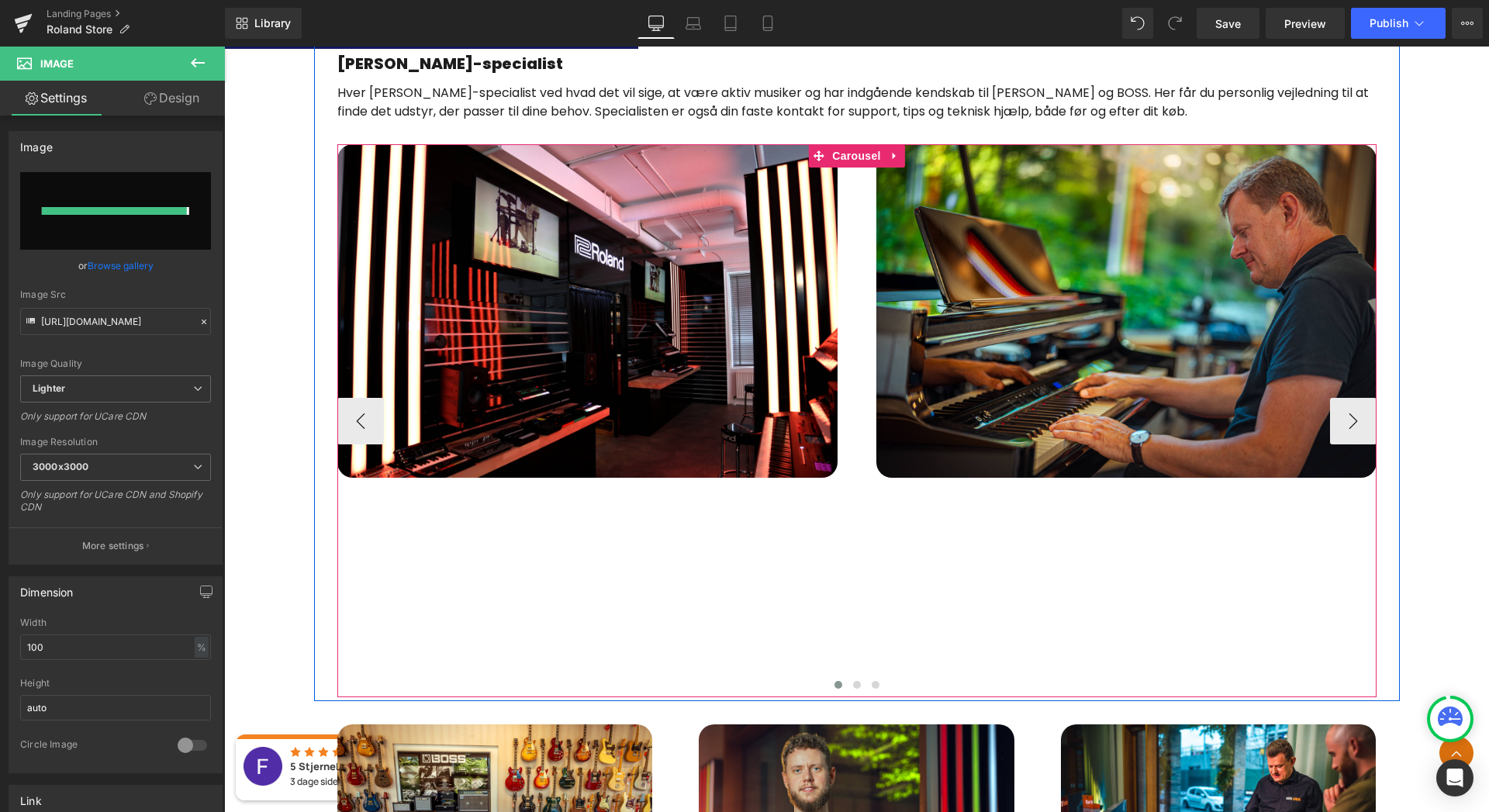
type input "[URL][DOMAIN_NAME]"
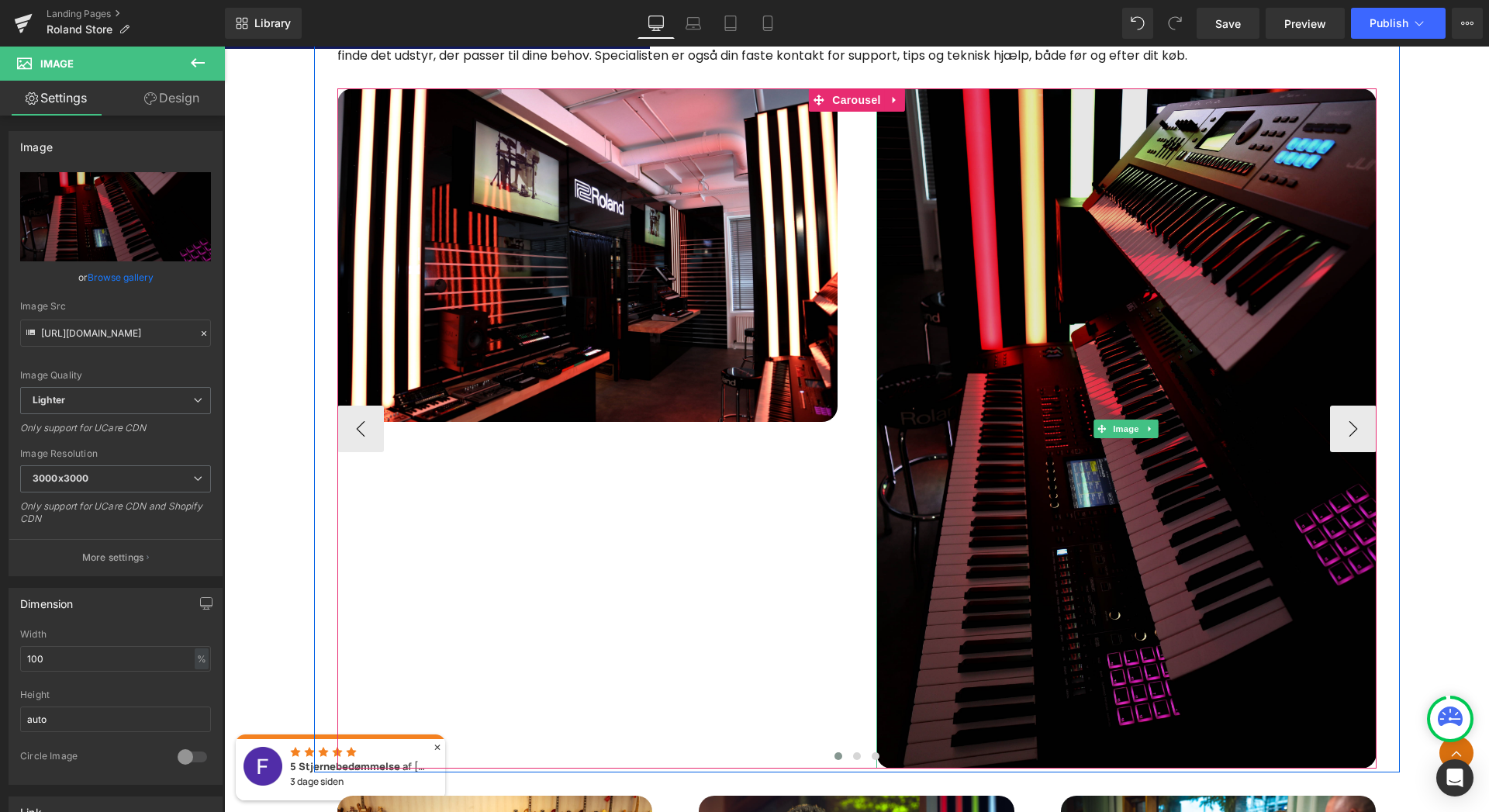
scroll to position [1027, 0]
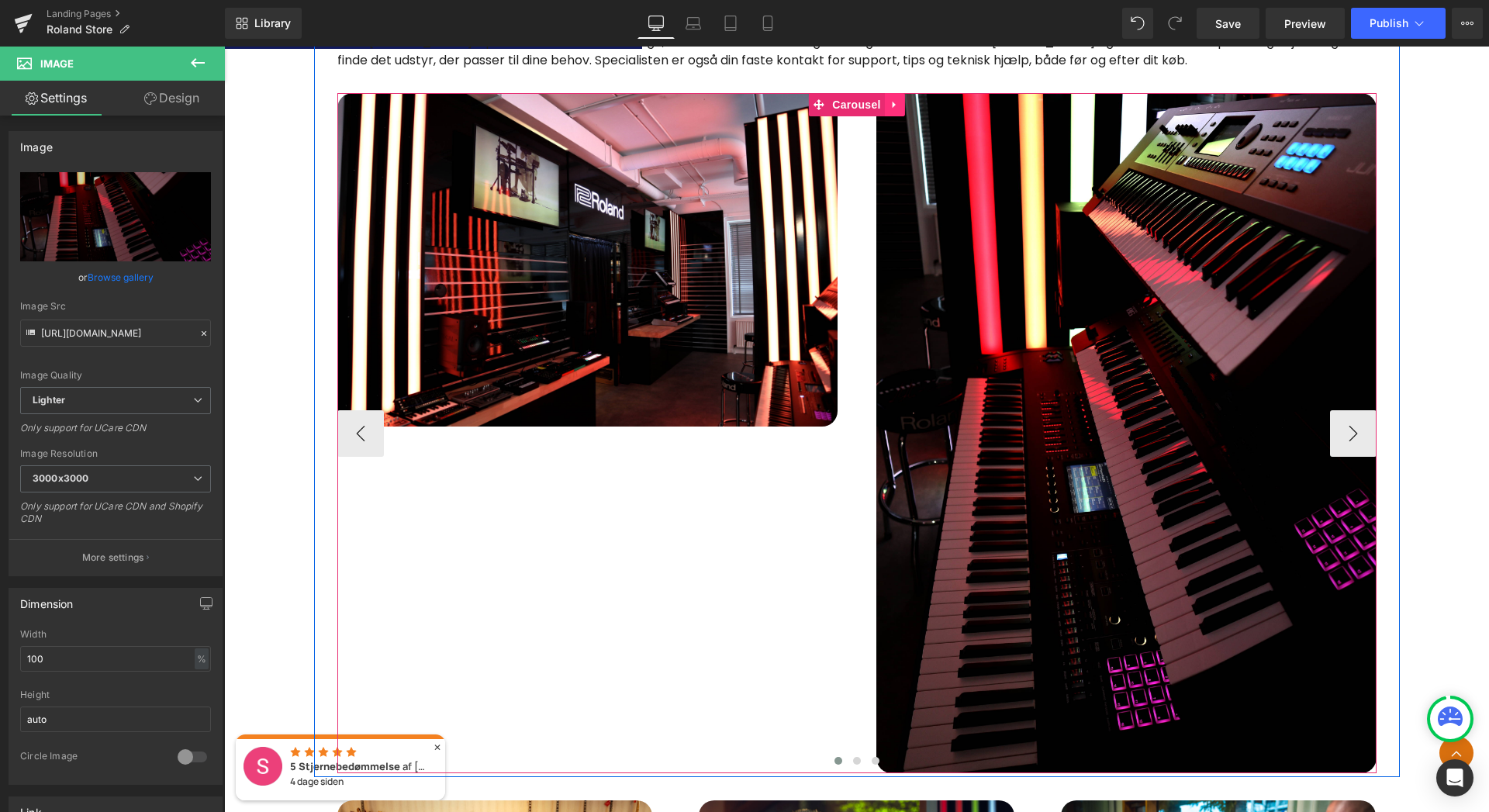
click at [890, 108] on icon at bounding box center [895, 105] width 11 height 11
click at [814, 106] on link "Carousel" at bounding box center [816, 105] width 76 height 23
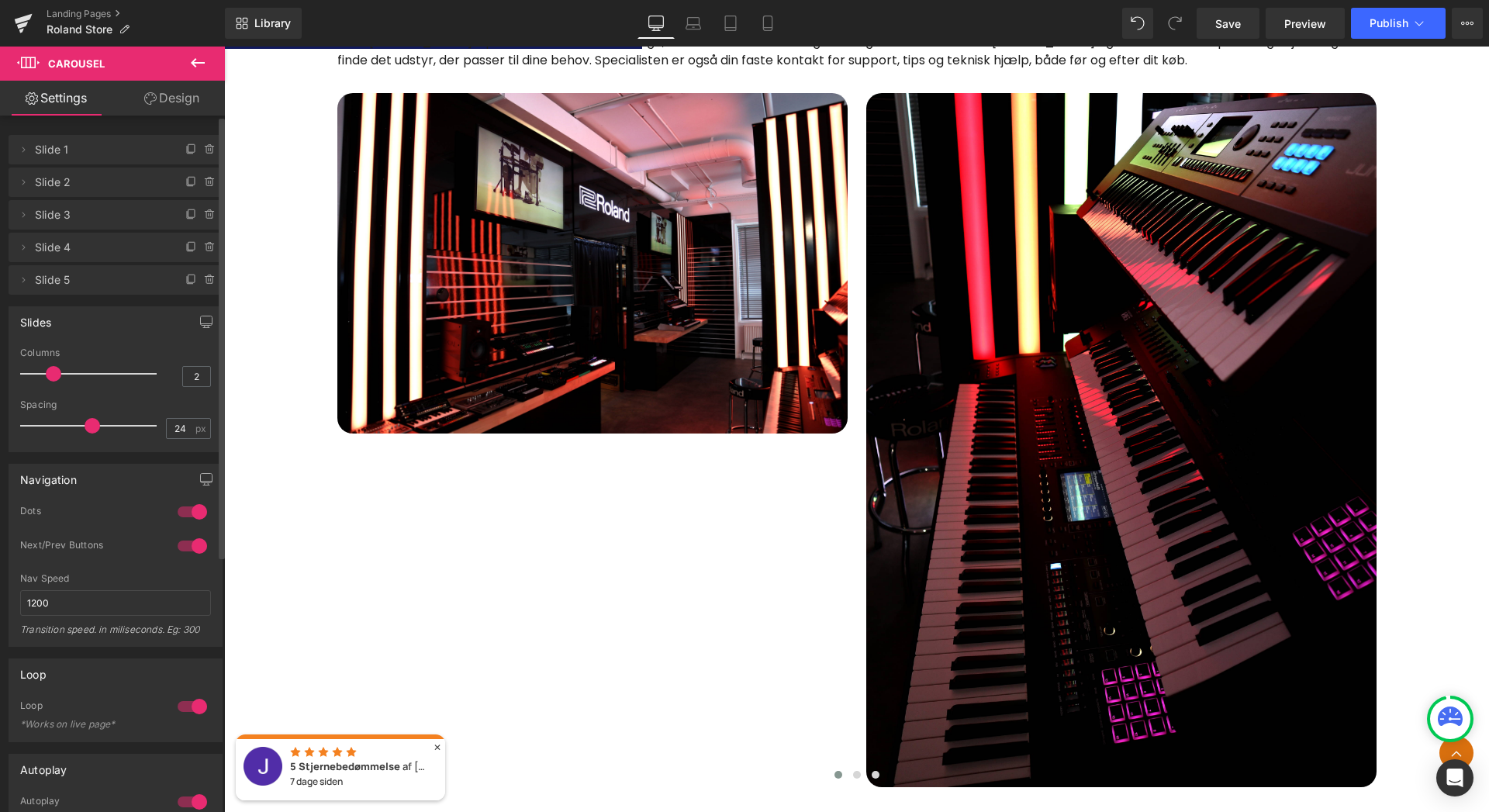
type input "22"
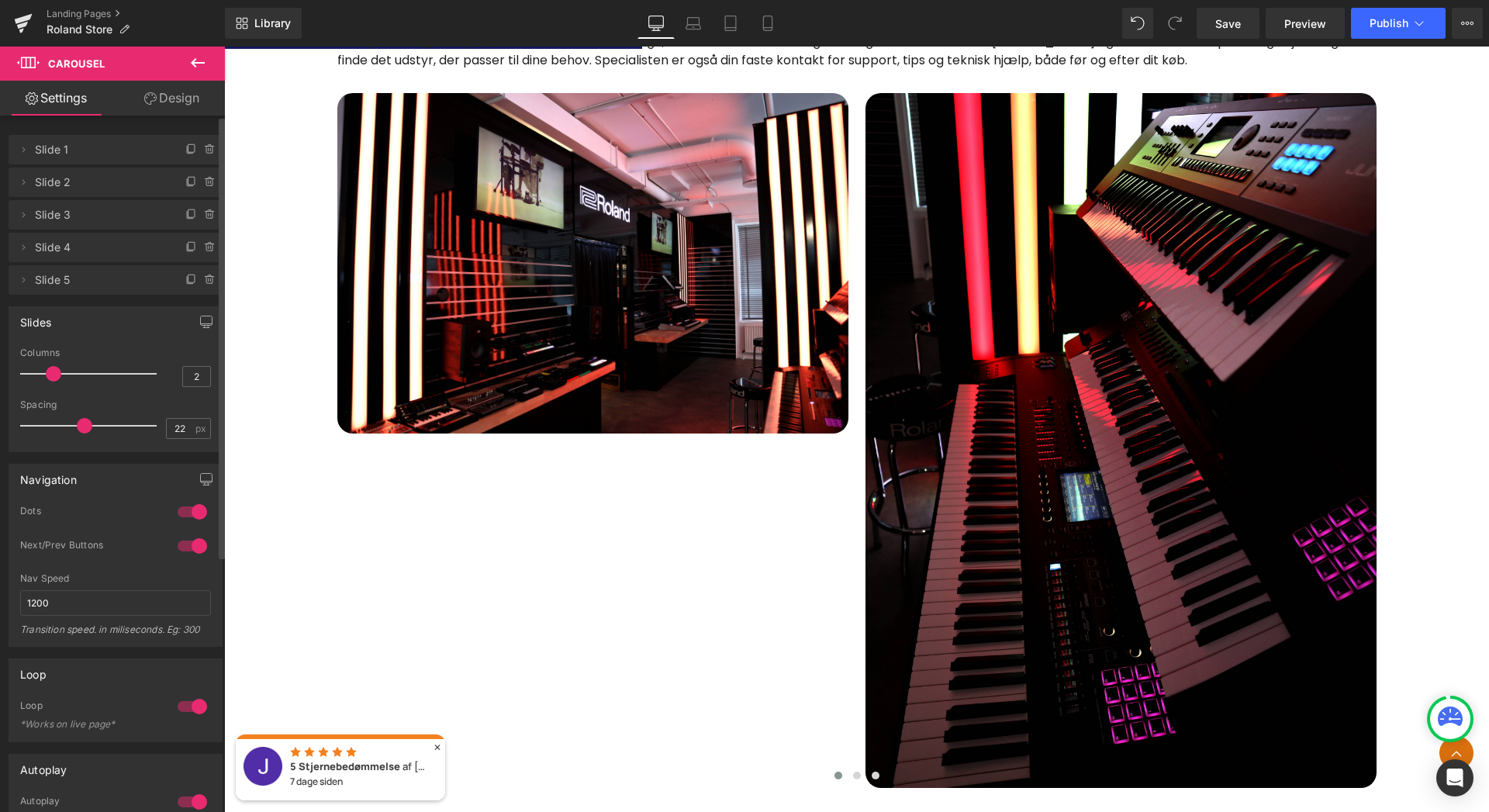
drag, startPoint x: 149, startPoint y: 424, endPoint x: 81, endPoint y: 425, distance: 68.0
click at [81, 425] on span at bounding box center [84, 426] width 16 height 16
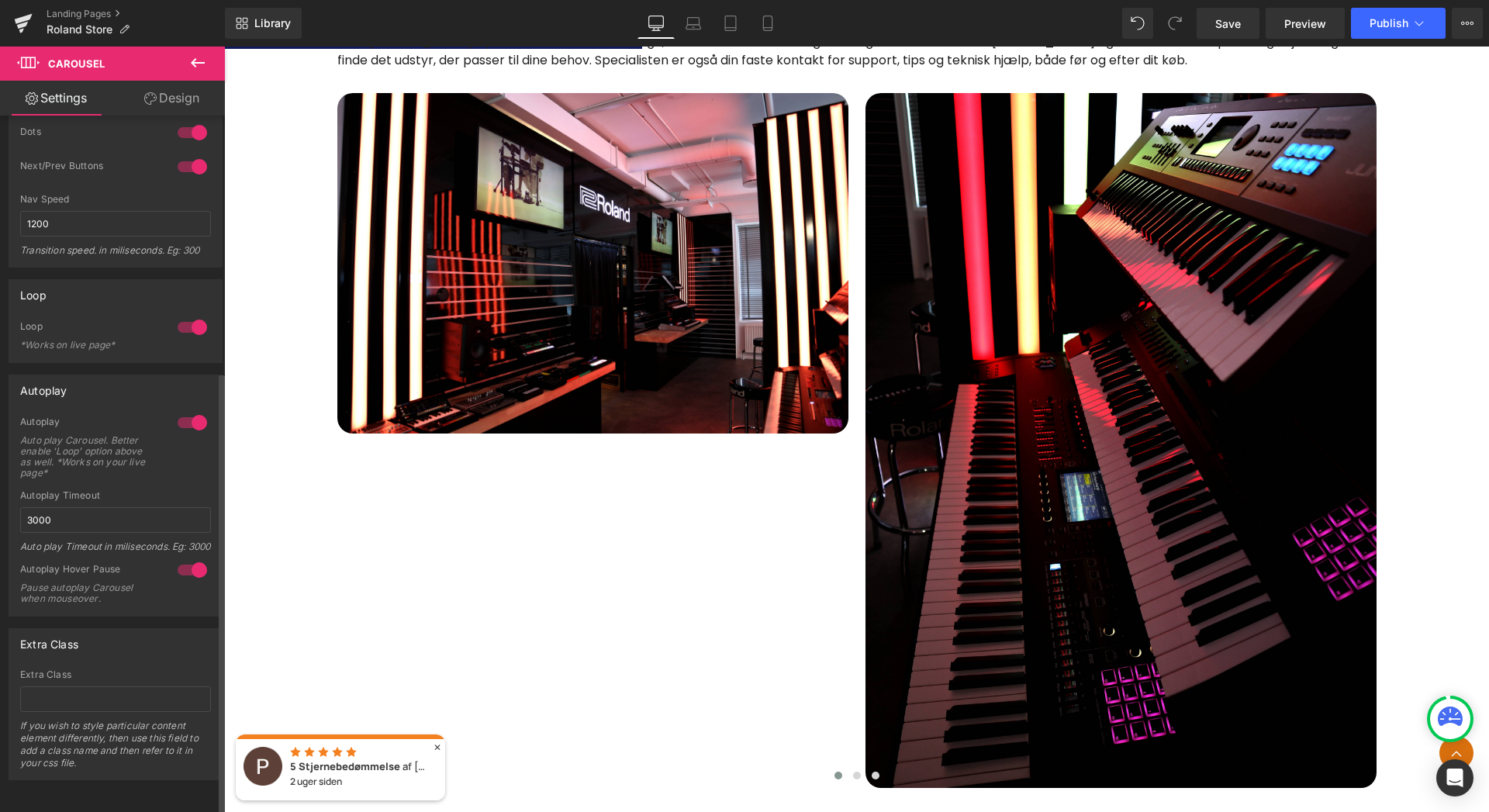
scroll to position [0, 0]
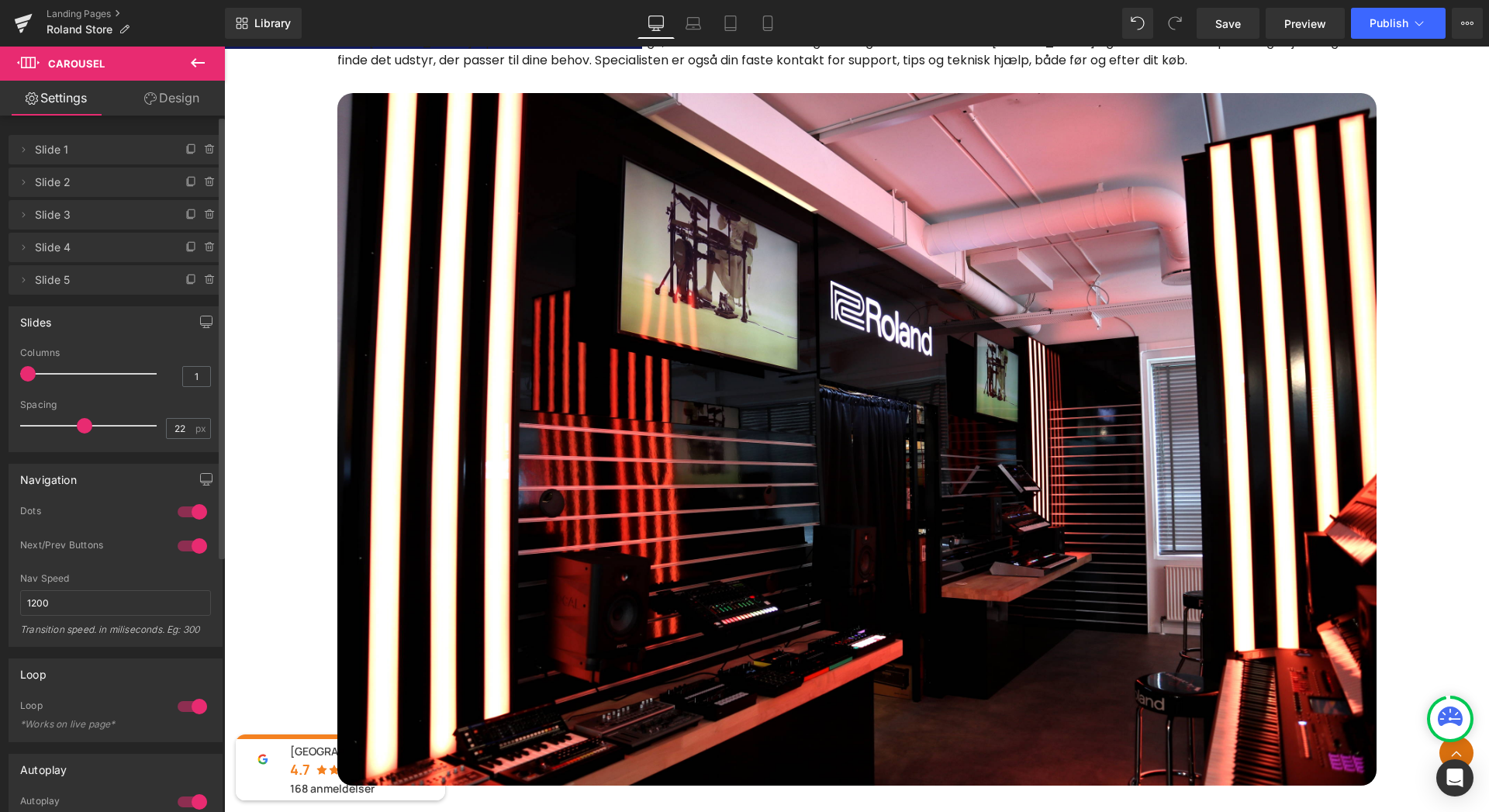
drag, startPoint x: 55, startPoint y: 373, endPoint x: 25, endPoint y: 369, distance: 30.3
click at [25, 369] on span at bounding box center [28, 374] width 16 height 16
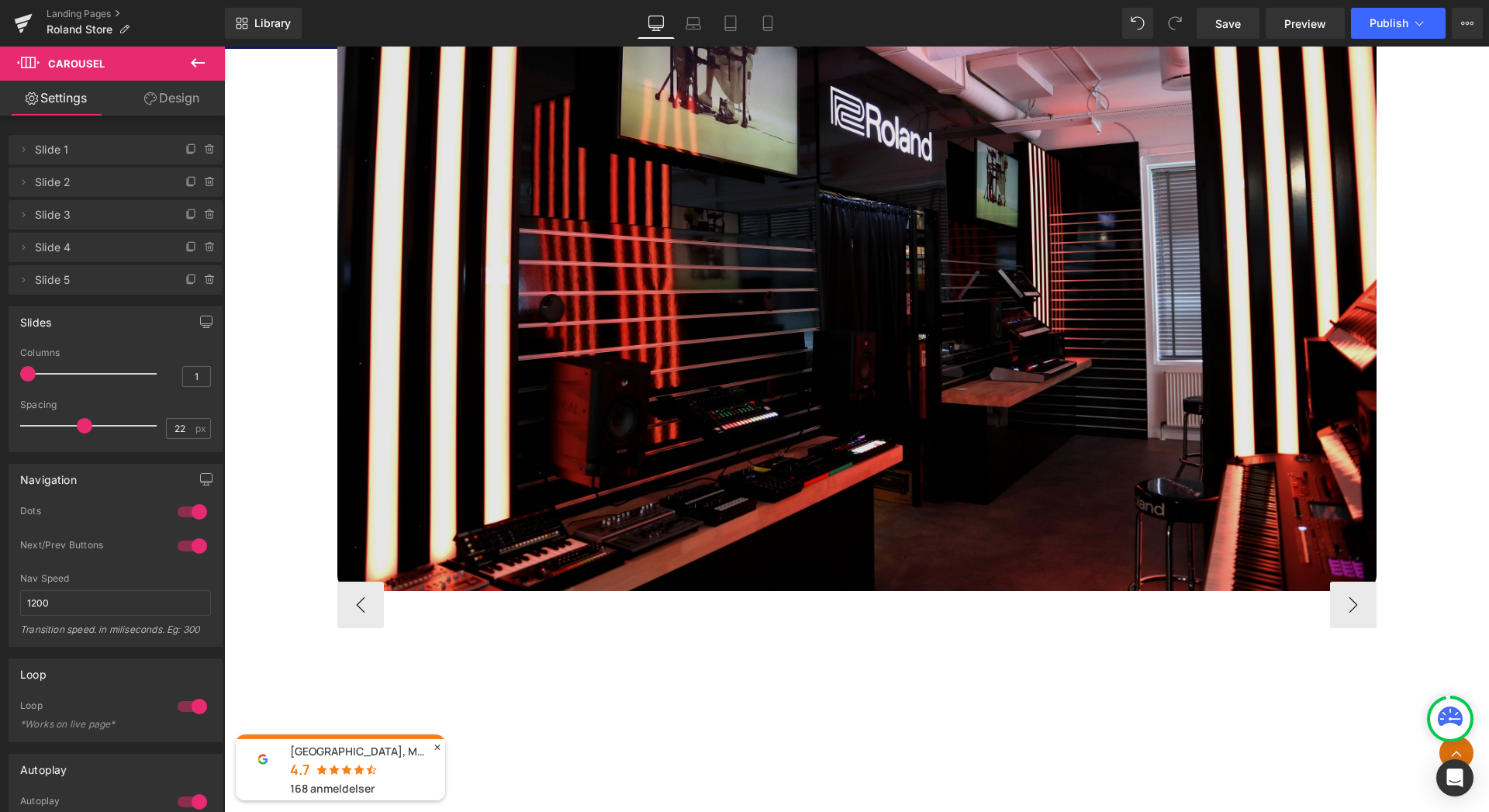
scroll to position [1197, 0]
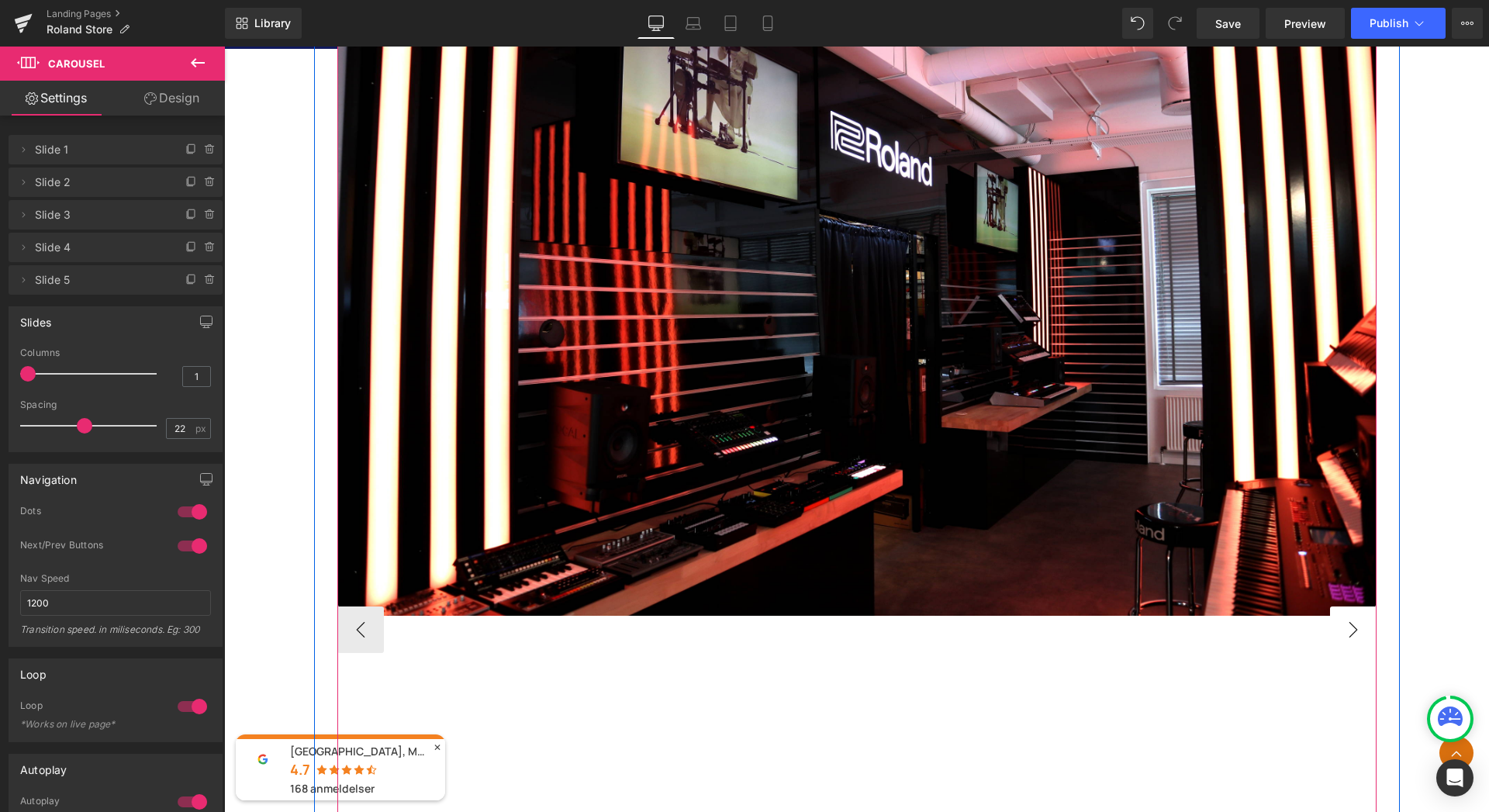
click at [1357, 633] on button "›" at bounding box center [1353, 629] width 47 height 47
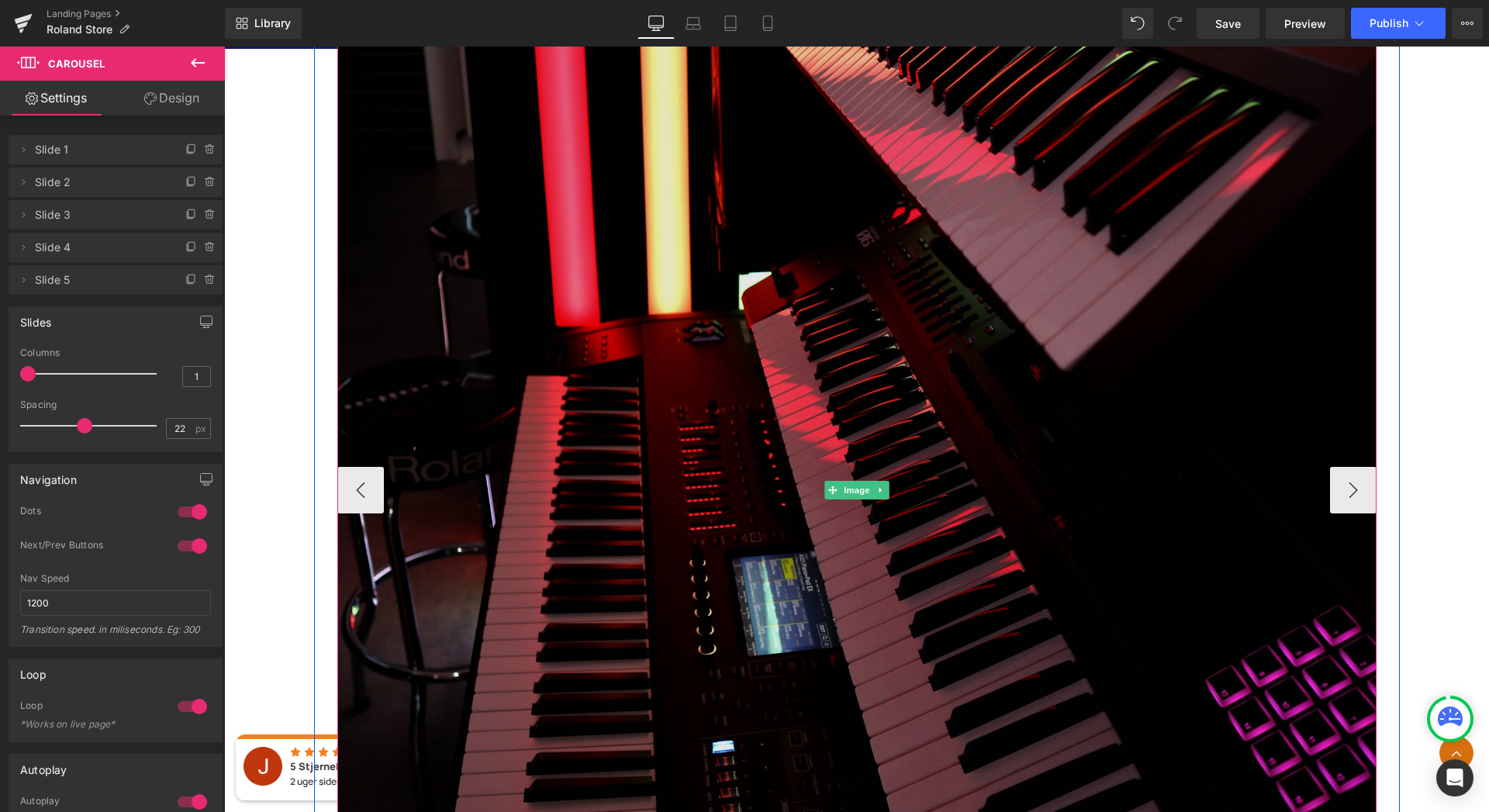
scroll to position [1341, 0]
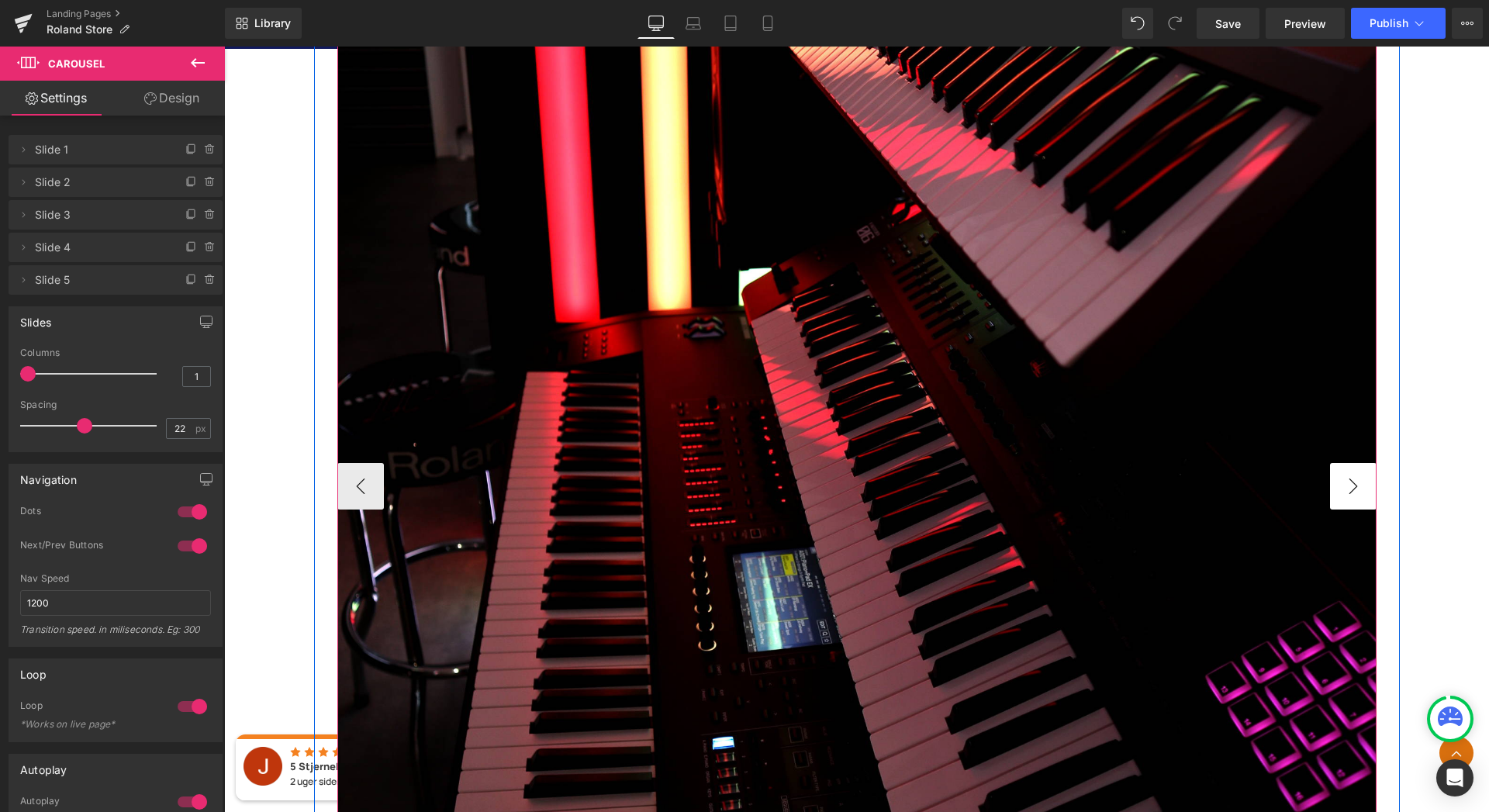
click at [1358, 491] on button "›" at bounding box center [1353, 486] width 47 height 47
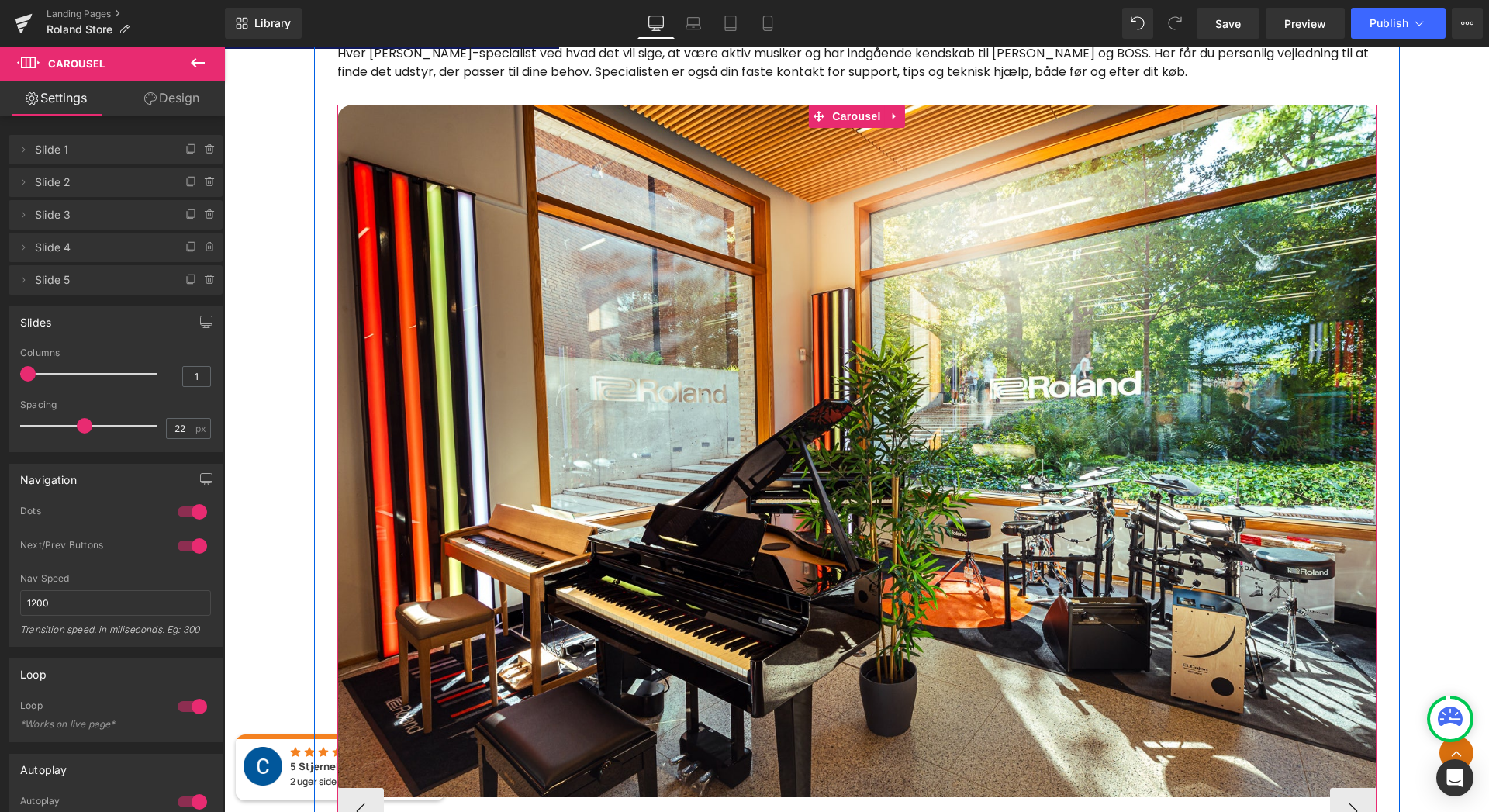
scroll to position [1015, 0]
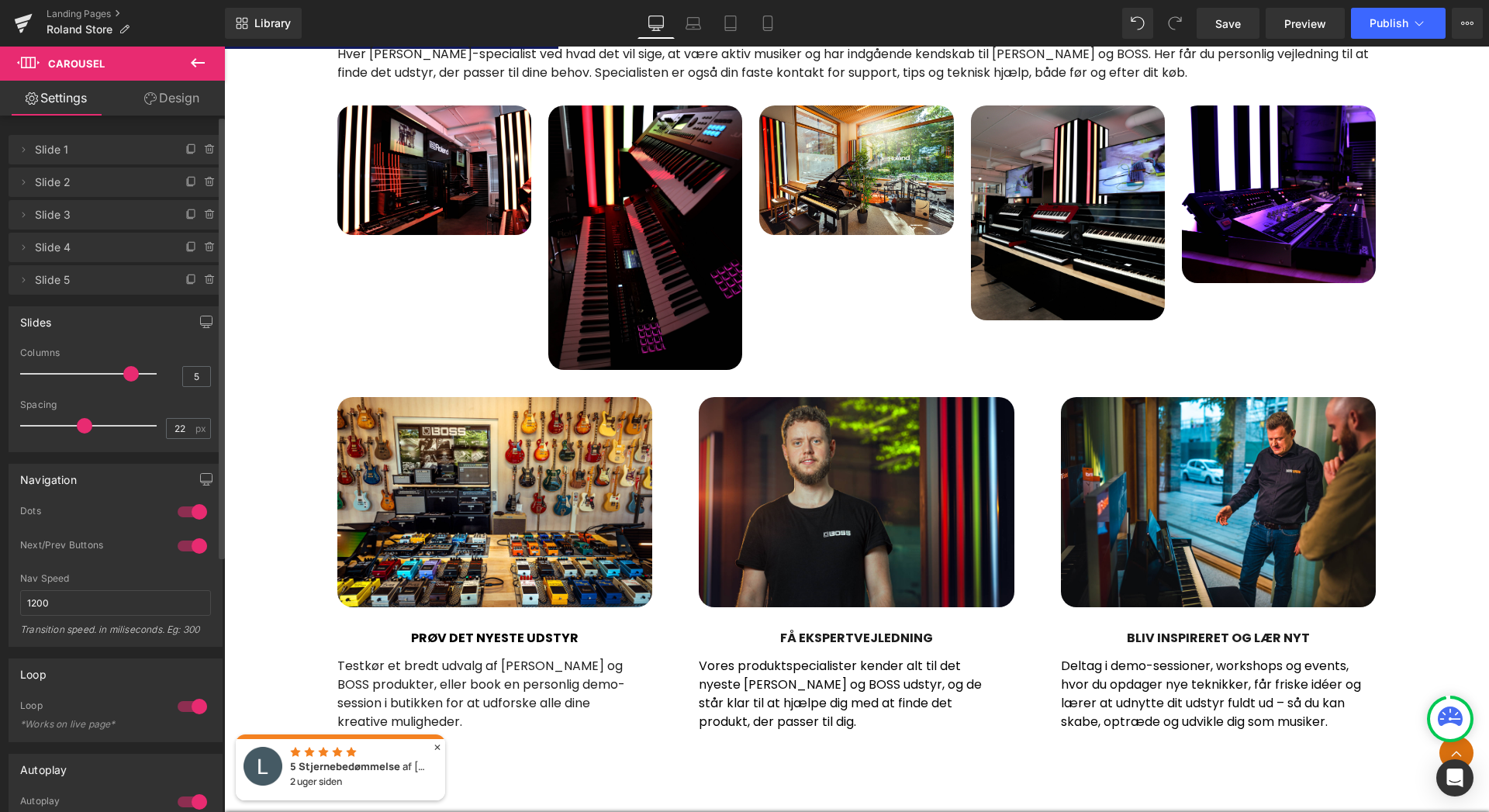
type input "6"
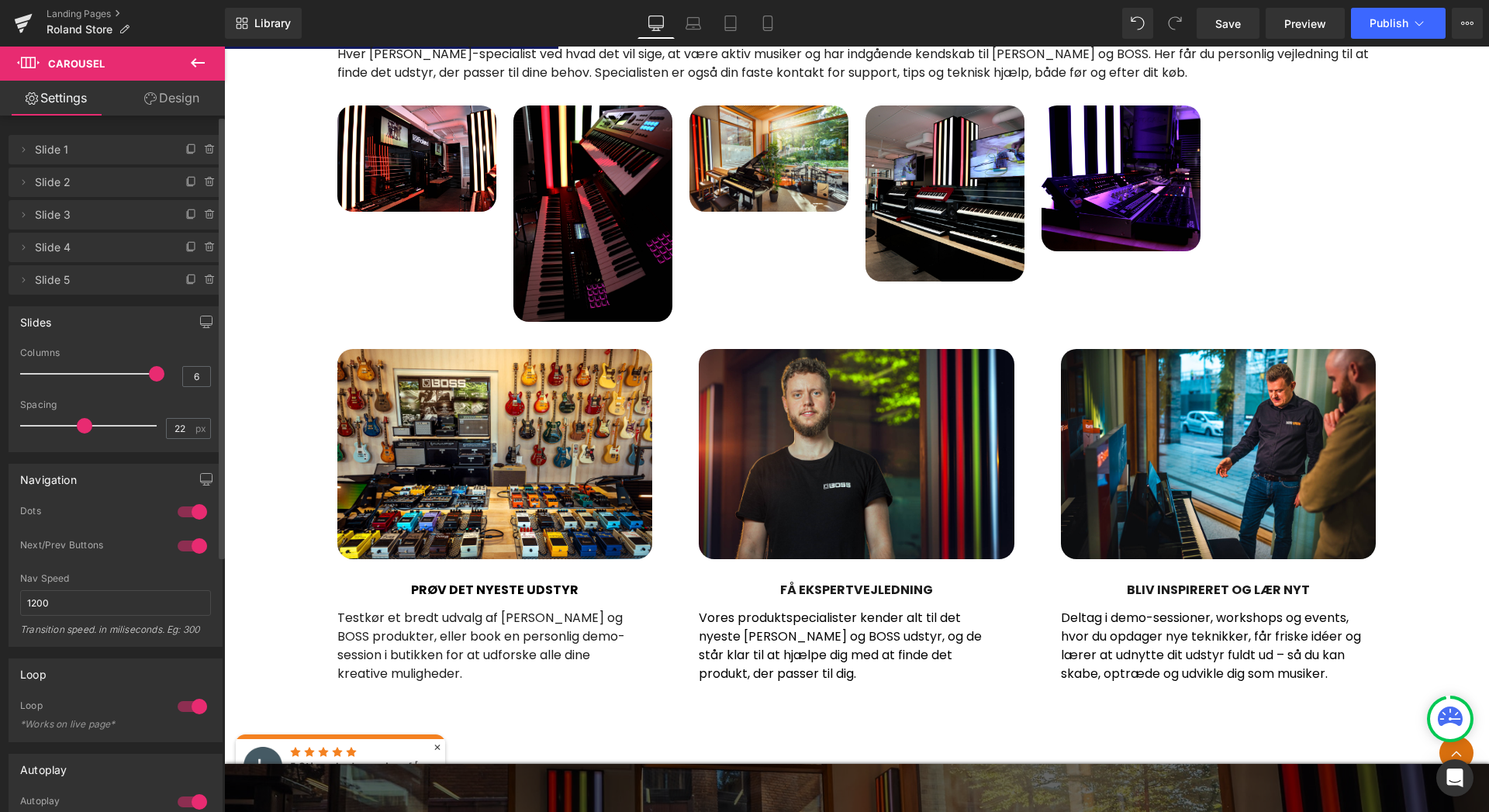
drag, startPoint x: 45, startPoint y: 369, endPoint x: 155, endPoint y: 373, distance: 110.1
click at [155, 373] on div at bounding box center [92, 373] width 128 height 31
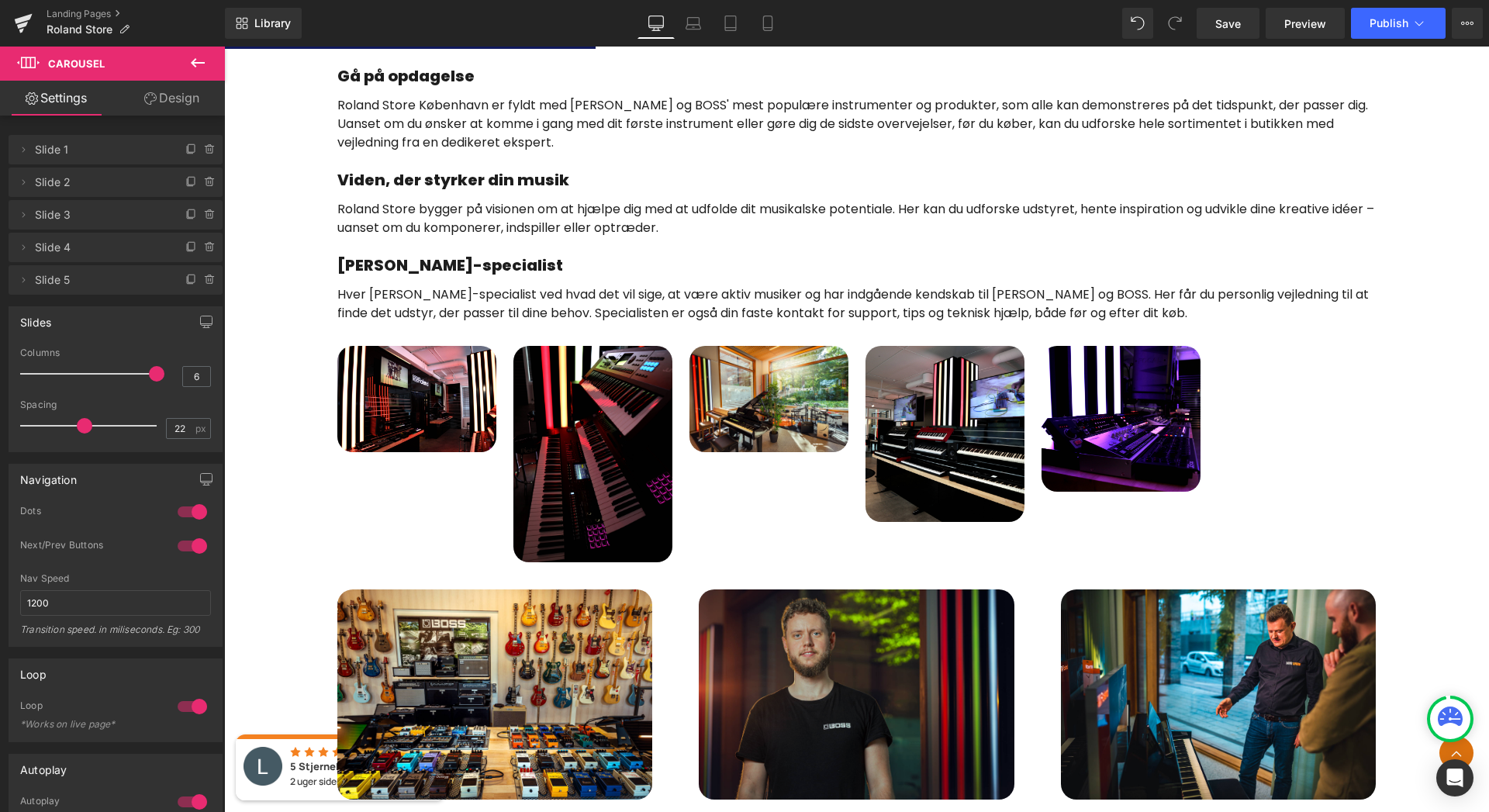
scroll to position [773, 0]
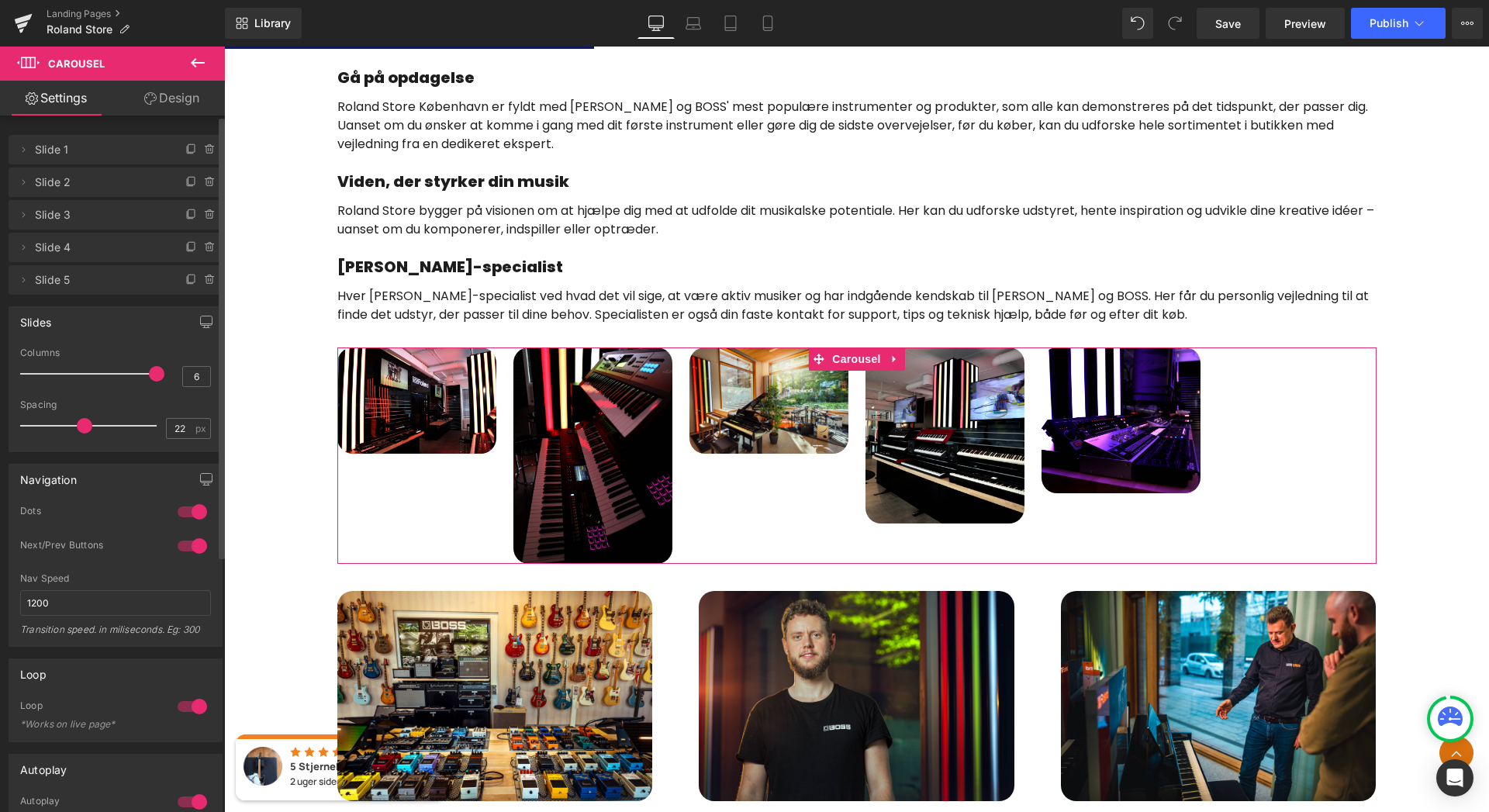
click at [190, 547] on div at bounding box center [192, 546] width 37 height 25
click at [43, 191] on span "Slide 2" at bounding box center [100, 183] width 130 height 30
click at [20, 185] on icon at bounding box center [23, 182] width 12 height 12
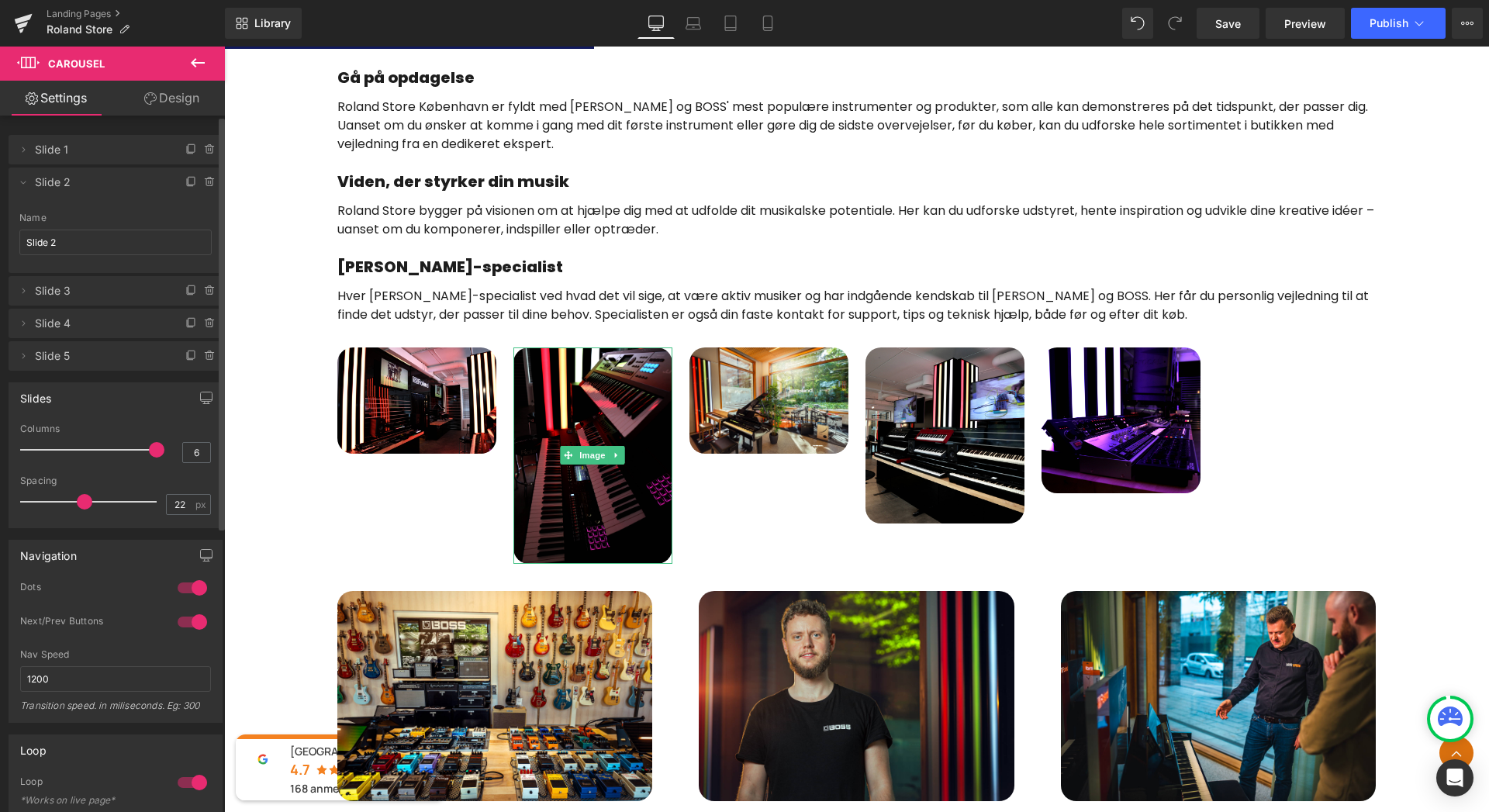
click at [73, 178] on span "Slide 2" at bounding box center [100, 183] width 130 height 30
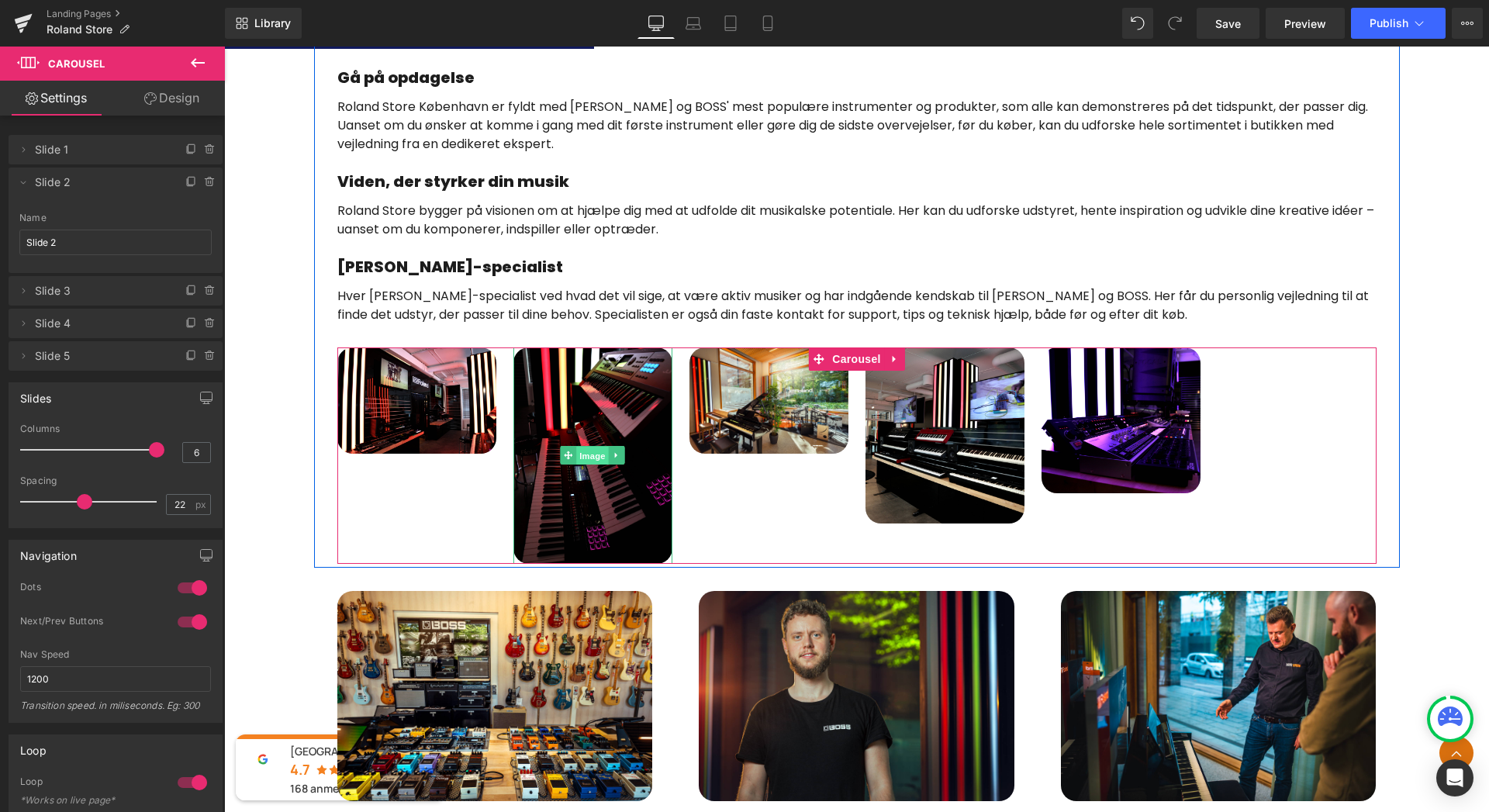
click at [584, 453] on span "Image" at bounding box center [592, 455] width 33 height 18
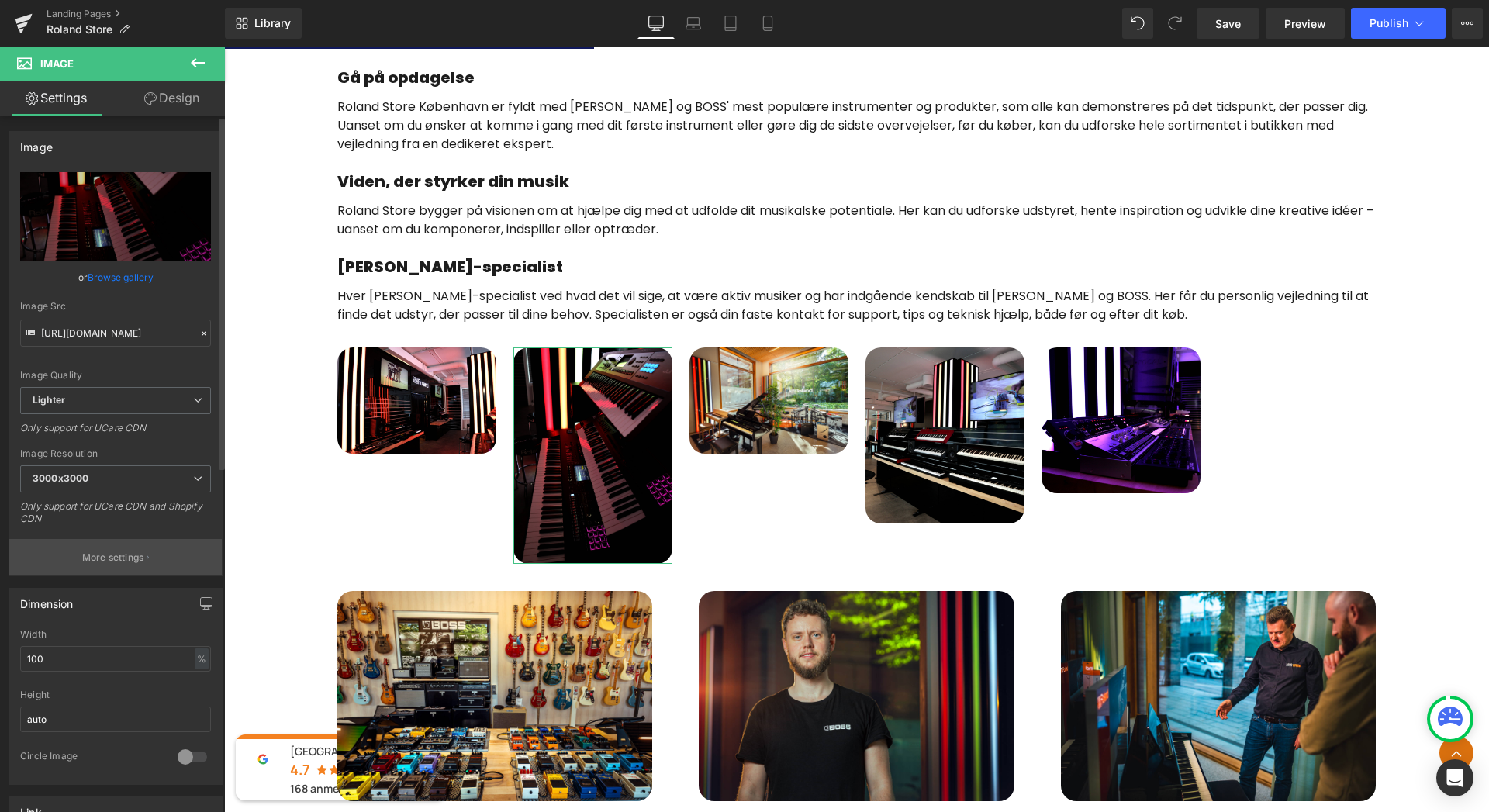
click at [147, 554] on icon "button" at bounding box center [148, 557] width 3 height 8
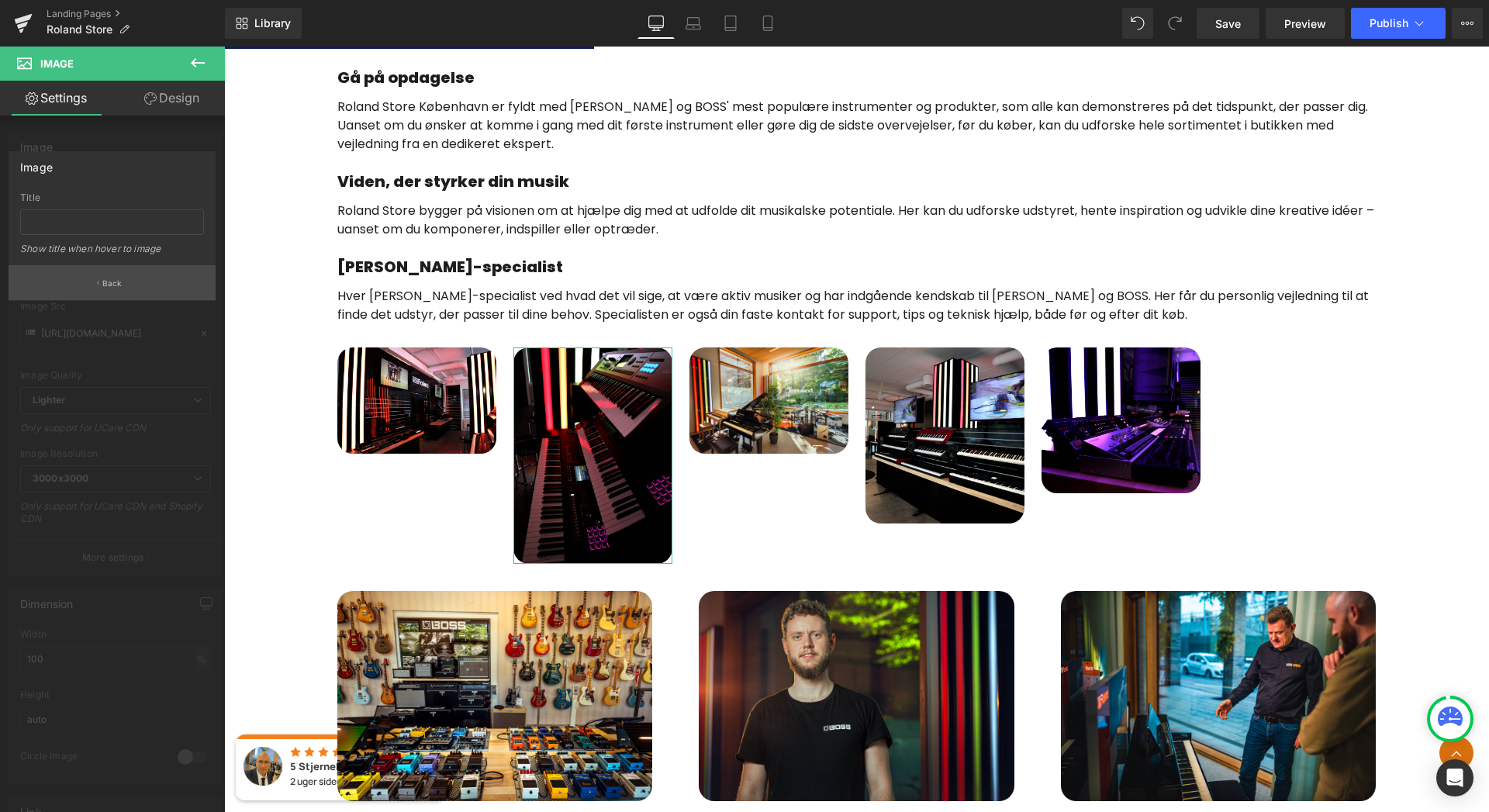
click at [123, 287] on button "Back" at bounding box center [113, 283] width 207 height 35
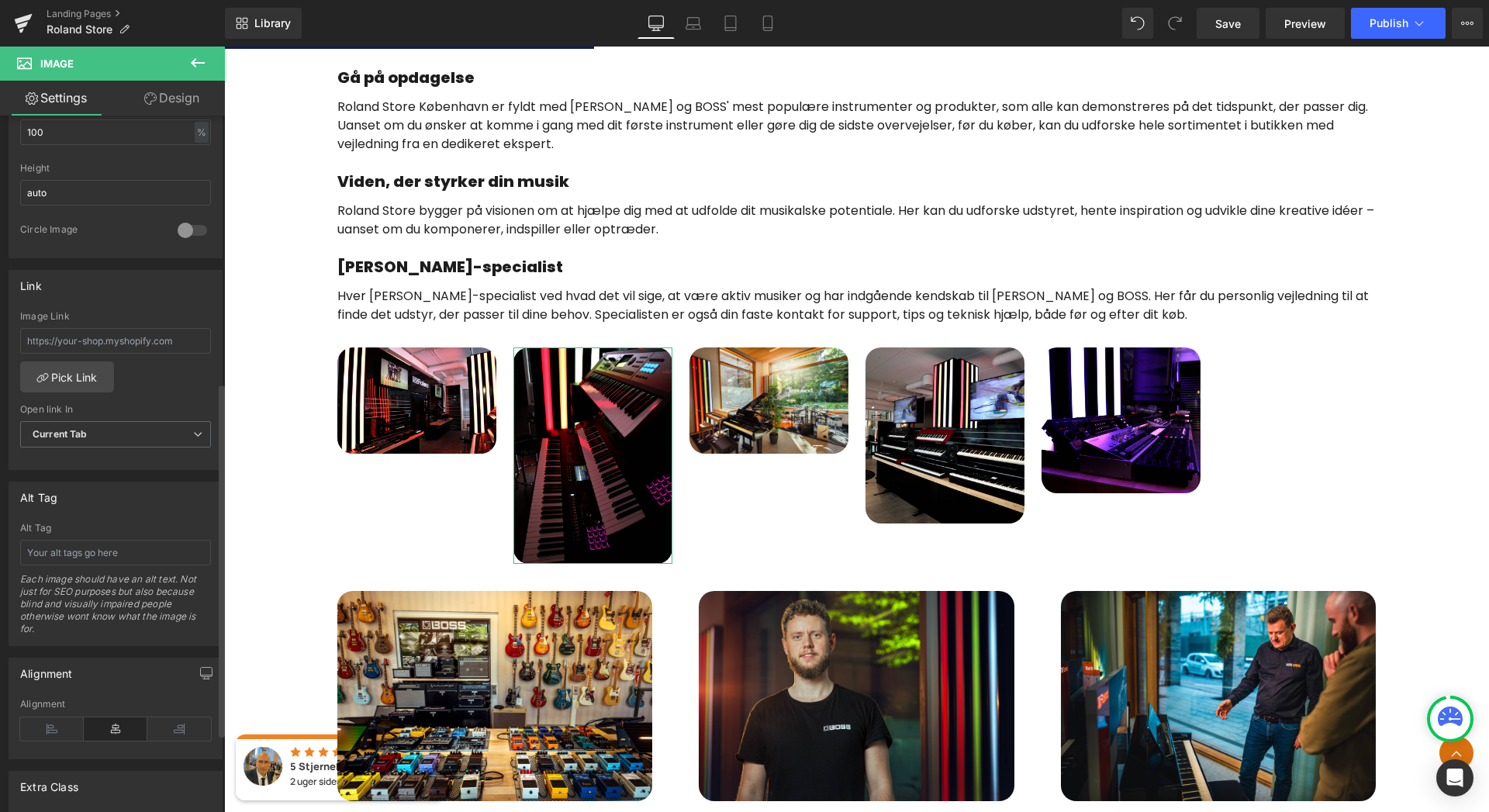
scroll to position [529, 0]
